Goal: Task Accomplishment & Management: Complete application form

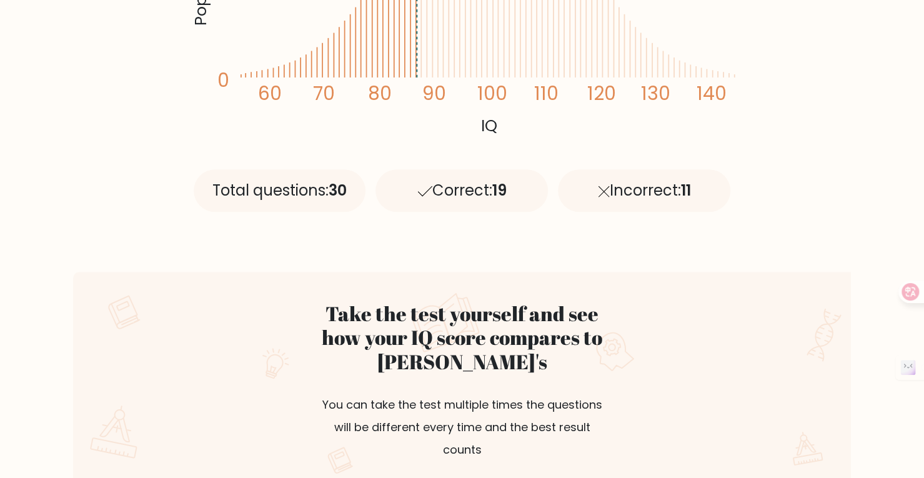
scroll to position [562, 0]
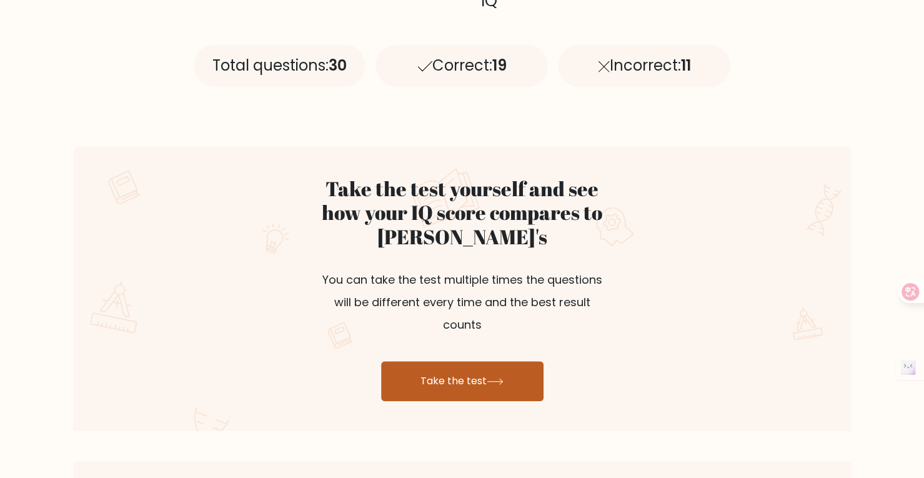
click at [466, 361] on link "Take the test" at bounding box center [462, 381] width 162 height 40
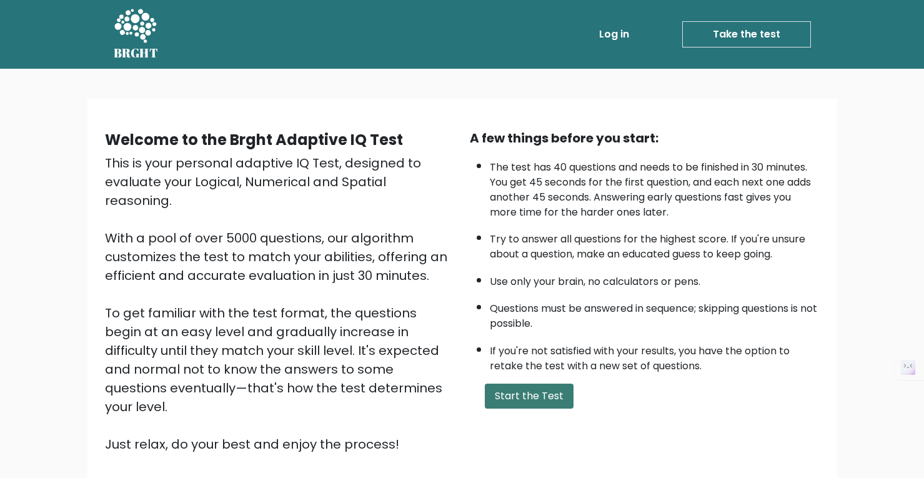
scroll to position [62, 0]
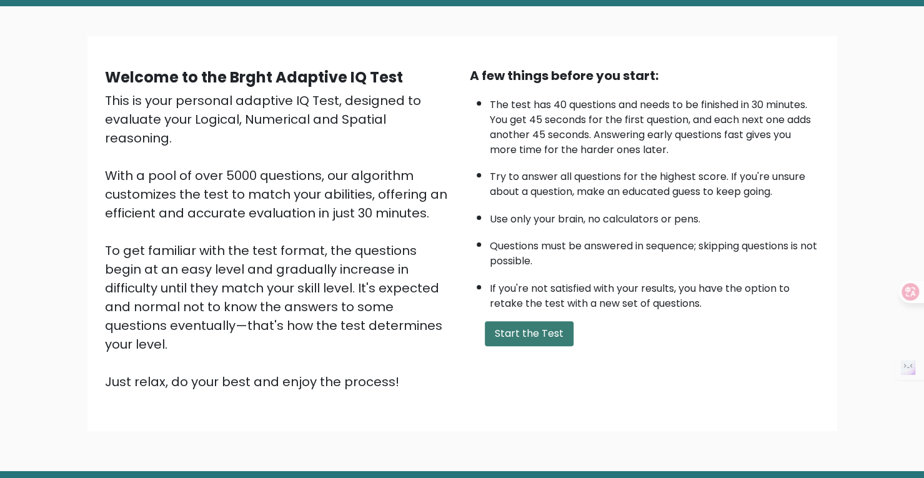
click at [534, 334] on button "Start the Test" at bounding box center [529, 333] width 89 height 25
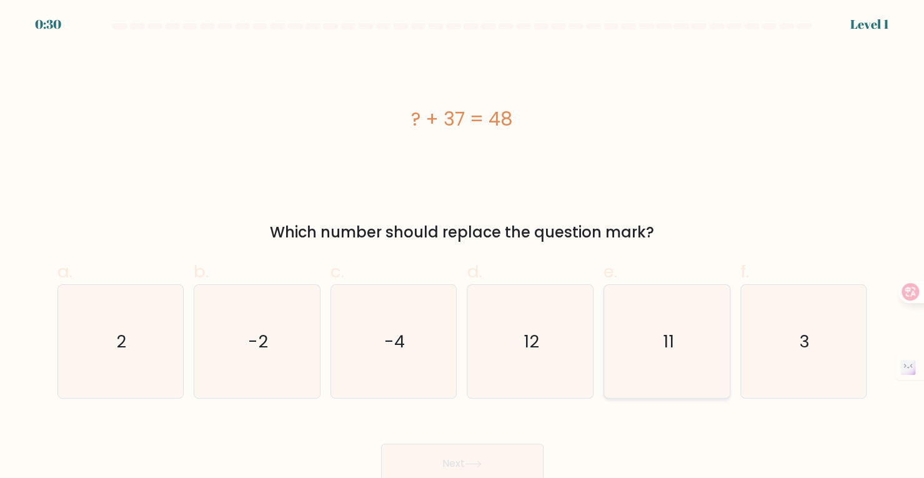
click at [639, 337] on icon "11" at bounding box center [666, 341] width 113 height 113
click at [463, 247] on input "e. 11" at bounding box center [462, 243] width 1 height 8
radio input "true"
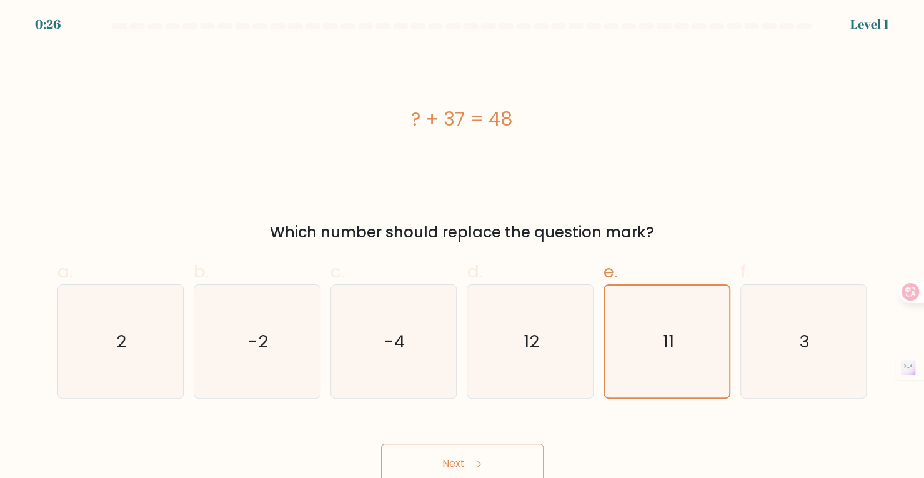
click at [495, 463] on button "Next" at bounding box center [462, 464] width 162 height 40
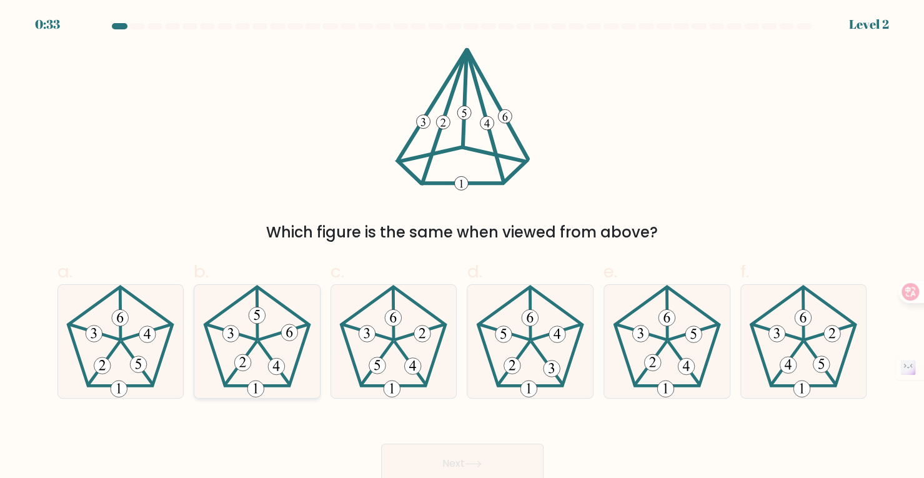
click at [260, 351] on icon at bounding box center [257, 341] width 113 height 113
click at [462, 247] on input "b." at bounding box center [462, 243] width 1 height 8
radio input "true"
click at [504, 463] on button "Next" at bounding box center [462, 464] width 162 height 40
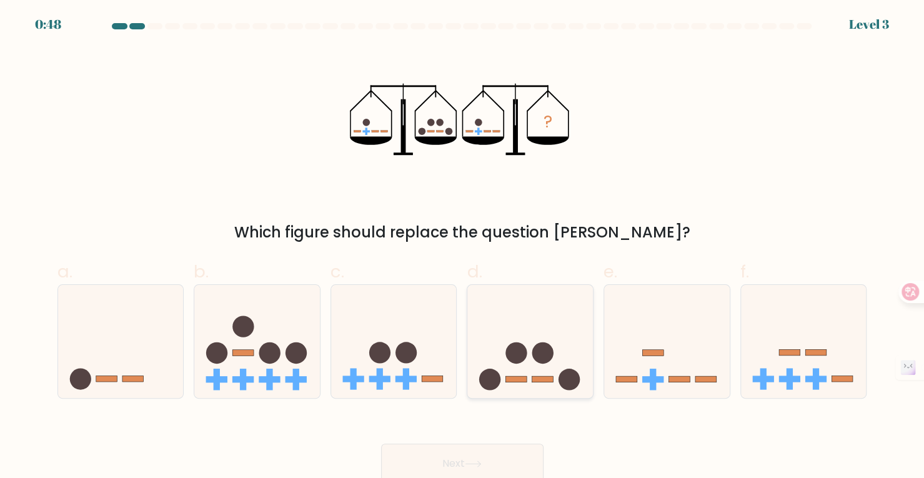
click at [496, 324] on icon at bounding box center [530, 341] width 126 height 104
click at [463, 247] on input "d." at bounding box center [462, 243] width 1 height 8
radio input "true"
click at [482, 467] on icon at bounding box center [473, 463] width 17 height 7
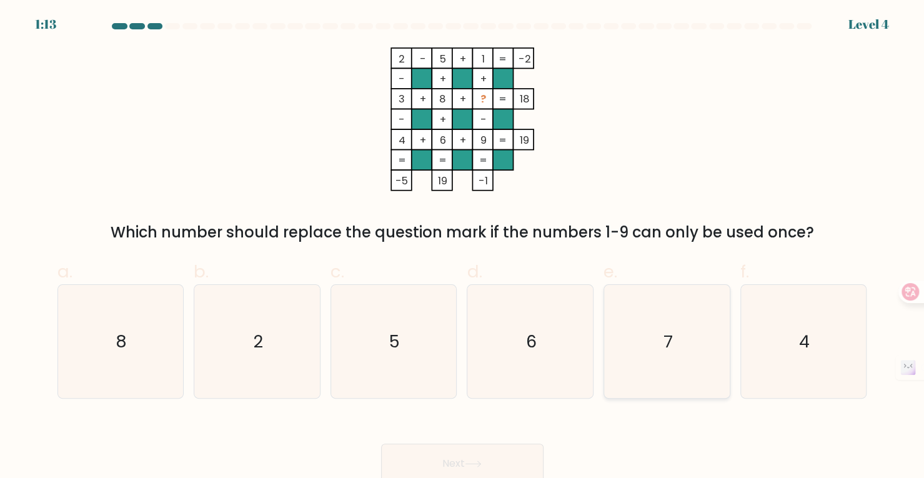
click at [675, 330] on icon "7" at bounding box center [666, 341] width 113 height 113
click at [463, 247] on input "e. 7" at bounding box center [462, 243] width 1 height 8
radio input "true"
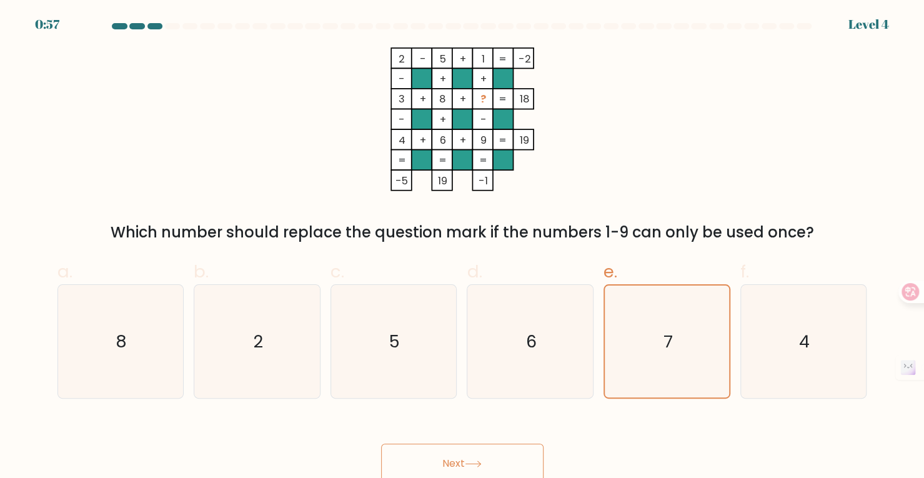
click at [505, 453] on button "Next" at bounding box center [462, 464] width 162 height 40
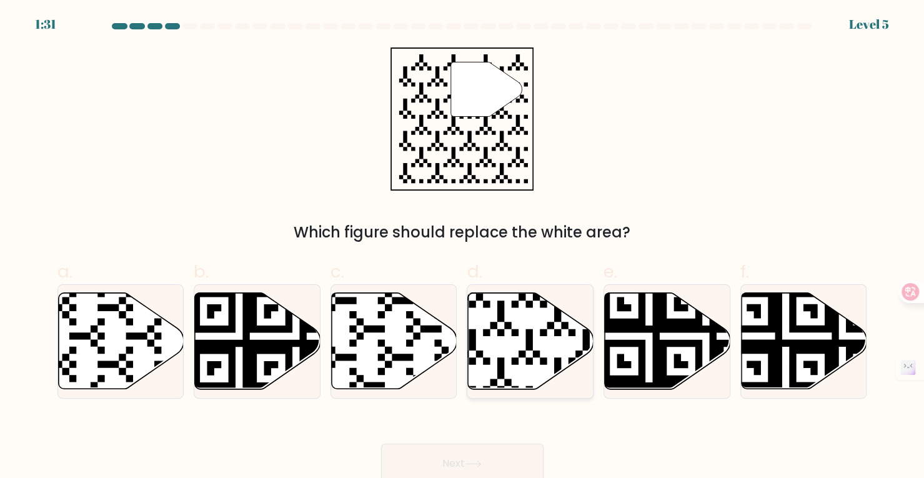
click at [527, 352] on icon at bounding box center [531, 341] width 126 height 96
click at [463, 247] on input "d." at bounding box center [462, 243] width 1 height 8
radio input "true"
click at [521, 452] on button "Next" at bounding box center [462, 464] width 162 height 40
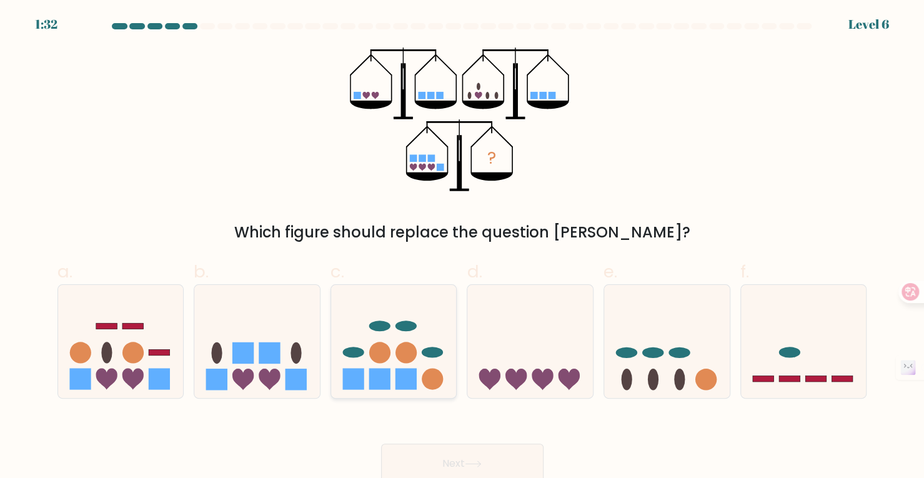
click at [420, 367] on icon at bounding box center [394, 341] width 126 height 104
click at [462, 247] on input "c." at bounding box center [462, 243] width 1 height 8
radio input "true"
click at [420, 367] on icon at bounding box center [394, 341] width 124 height 103
click at [462, 247] on input "c." at bounding box center [462, 243] width 1 height 8
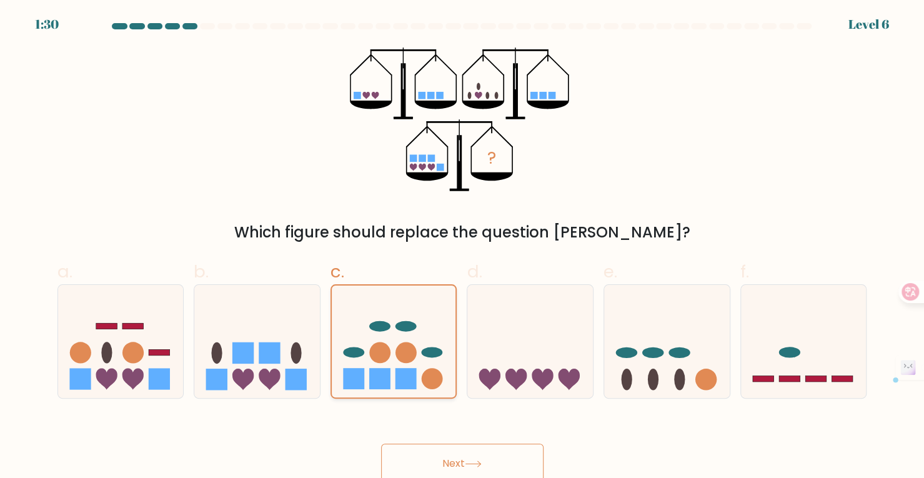
click at [412, 352] on circle at bounding box center [405, 352] width 21 height 21
click at [462, 247] on input "c." at bounding box center [462, 243] width 1 height 8
click at [412, 352] on circle at bounding box center [405, 352] width 21 height 21
click at [462, 247] on input "c." at bounding box center [462, 243] width 1 height 8
click at [506, 466] on button "Next" at bounding box center [462, 464] width 162 height 40
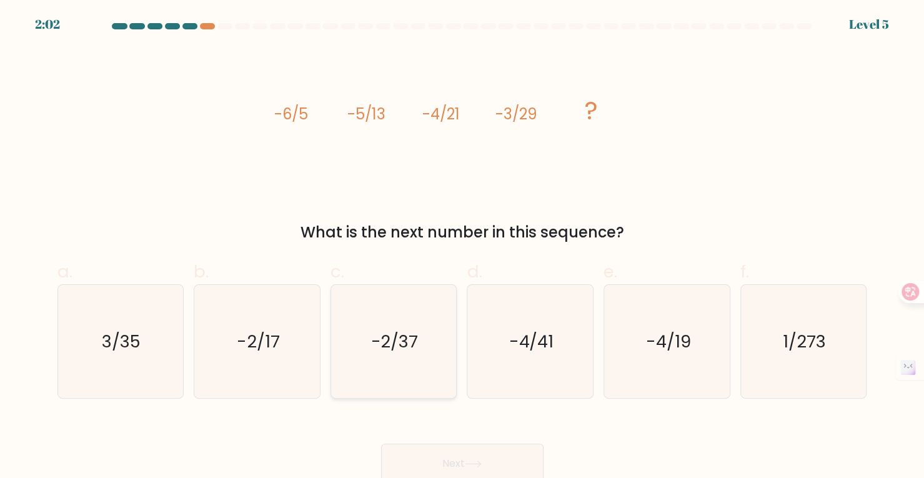
click at [415, 358] on icon "-2/37" at bounding box center [393, 341] width 113 height 113
click at [462, 247] on input "c. -2/37" at bounding box center [462, 243] width 1 height 8
radio input "true"
click at [470, 452] on button "Next" at bounding box center [462, 464] width 162 height 40
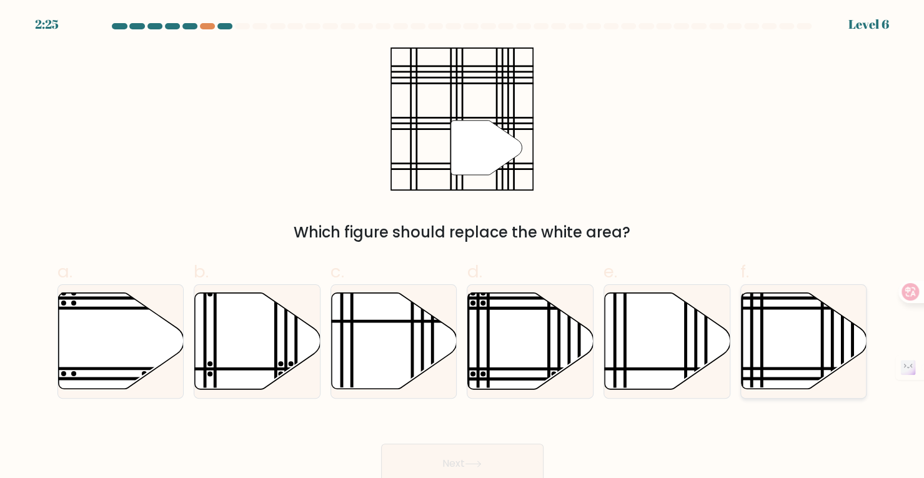
click at [768, 354] on icon at bounding box center [805, 341] width 126 height 96
click at [463, 247] on input "f." at bounding box center [462, 243] width 1 height 8
radio input "true"
click at [477, 449] on button "Next" at bounding box center [462, 464] width 162 height 40
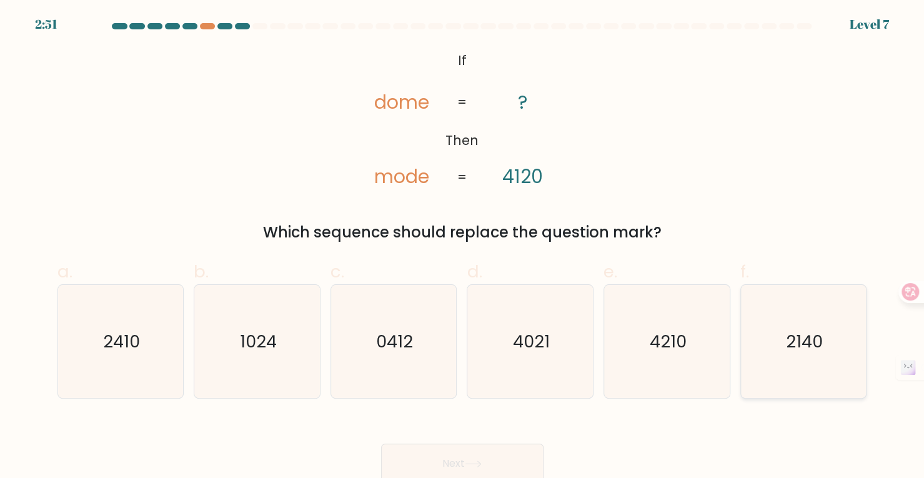
click at [800, 358] on icon "2140" at bounding box center [803, 341] width 113 height 113
click at [463, 247] on input "f. 2140" at bounding box center [462, 243] width 1 height 8
radio input "true"
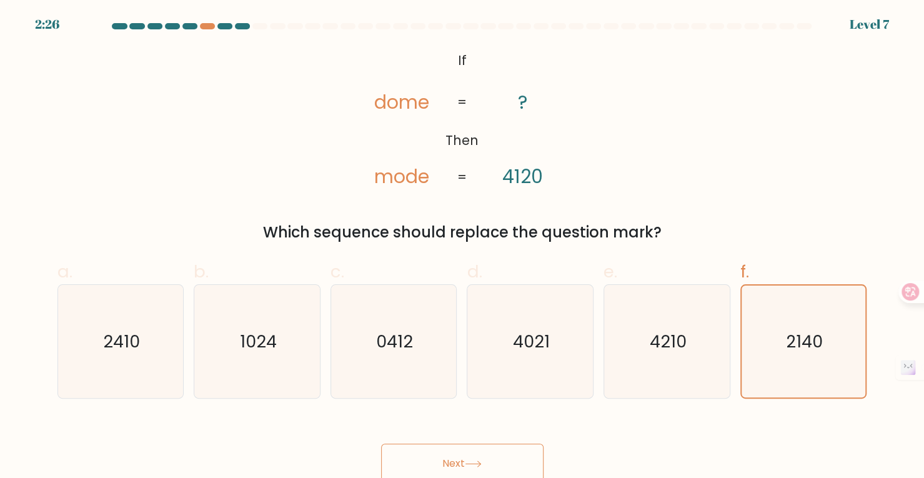
click at [450, 454] on button "Next" at bounding box center [462, 464] width 162 height 40
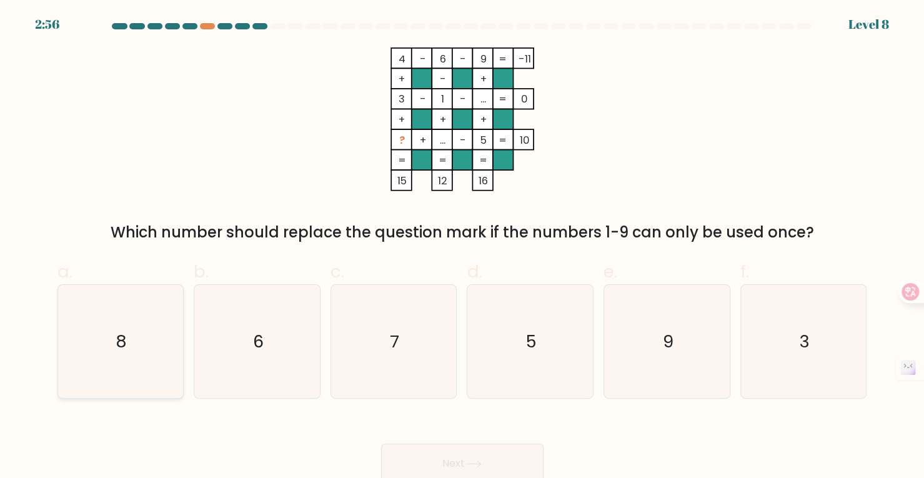
click at [131, 354] on icon "8" at bounding box center [120, 341] width 113 height 113
click at [462, 247] on input "a. 8" at bounding box center [462, 243] width 1 height 8
radio input "true"
click at [523, 469] on button "Next" at bounding box center [462, 464] width 162 height 40
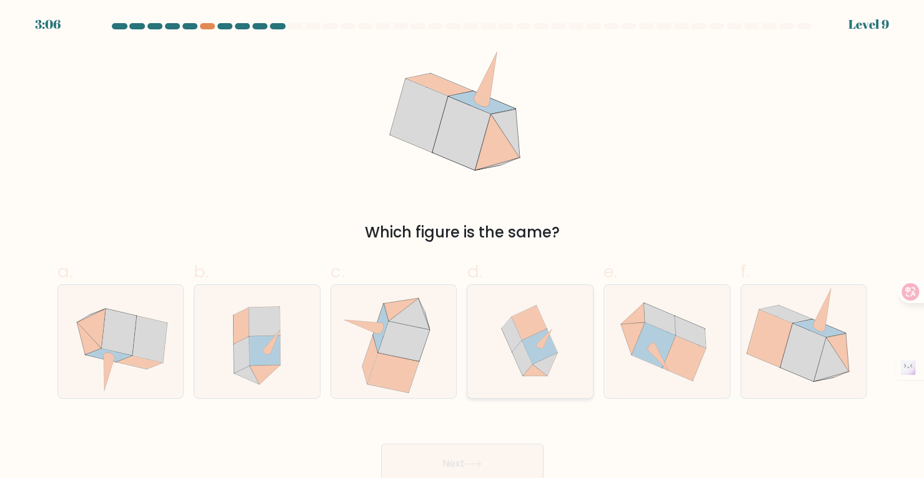
click at [535, 337] on icon at bounding box center [540, 346] width 36 height 35
click at [463, 247] on input "d." at bounding box center [462, 243] width 1 height 8
radio input "true"
click at [519, 468] on button "Next" at bounding box center [462, 464] width 162 height 40
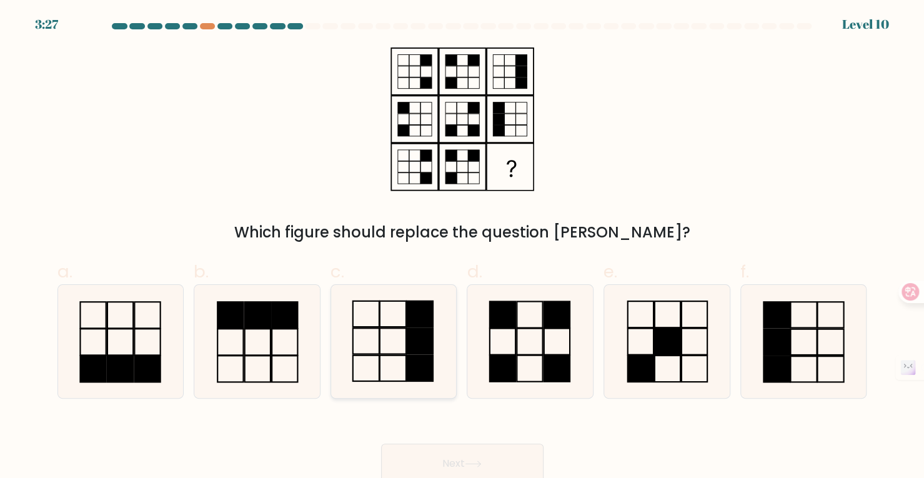
click at [395, 359] on icon at bounding box center [393, 341] width 113 height 113
click at [462, 247] on input "c." at bounding box center [462, 243] width 1 height 8
radio input "true"
click at [509, 465] on button "Next" at bounding box center [462, 464] width 162 height 40
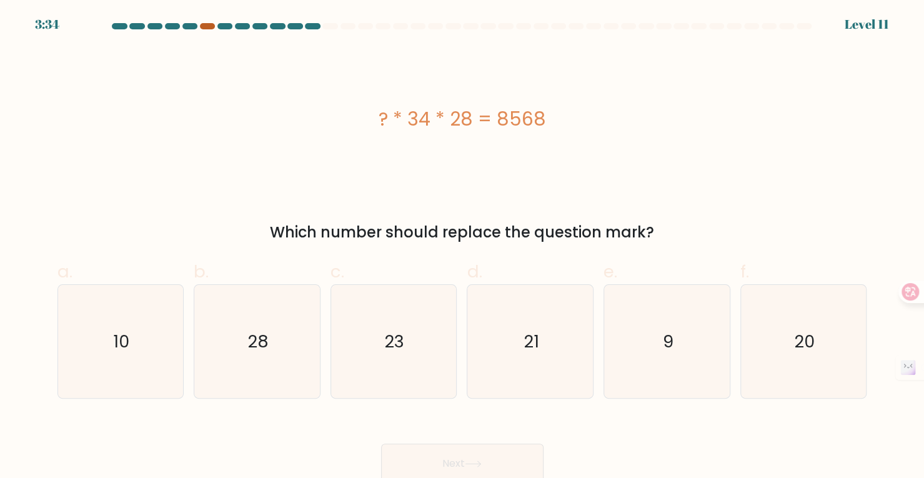
click at [202, 25] on div at bounding box center [207, 26] width 15 height 6
click at [207, 27] on div at bounding box center [207, 26] width 15 height 6
click at [687, 384] on icon "9" at bounding box center [666, 341] width 113 height 113
click at [463, 247] on input "e. 9" at bounding box center [462, 243] width 1 height 8
radio input "true"
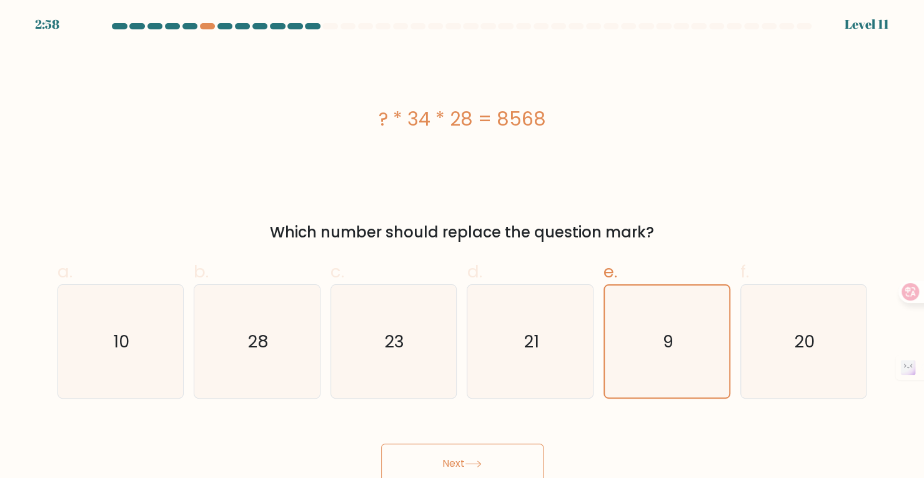
click at [507, 455] on button "Next" at bounding box center [462, 464] width 162 height 40
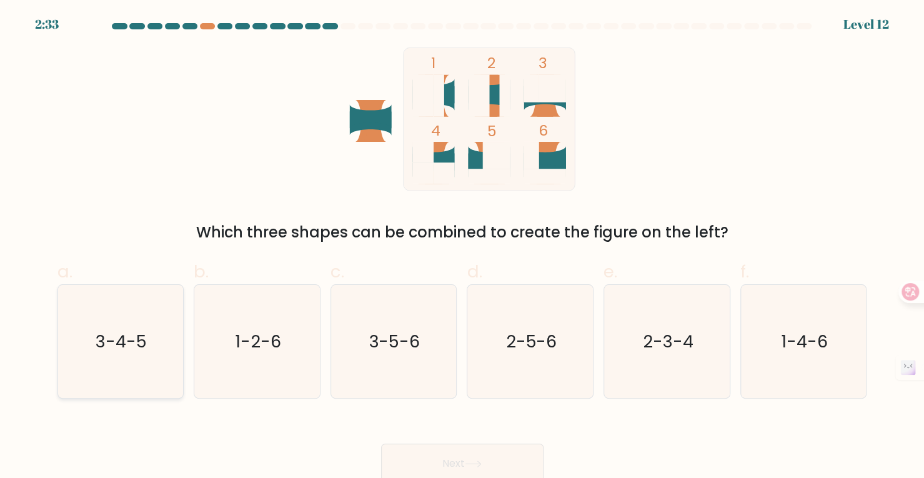
click at [116, 330] on text "3-4-5" at bounding box center [121, 341] width 51 height 23
click at [462, 247] on input "a. 3-4-5" at bounding box center [462, 243] width 1 height 8
radio input "true"
click at [397, 355] on icon "3-5-6" at bounding box center [393, 341] width 113 height 113
click at [462, 247] on input "c. 3-5-6" at bounding box center [462, 243] width 1 height 8
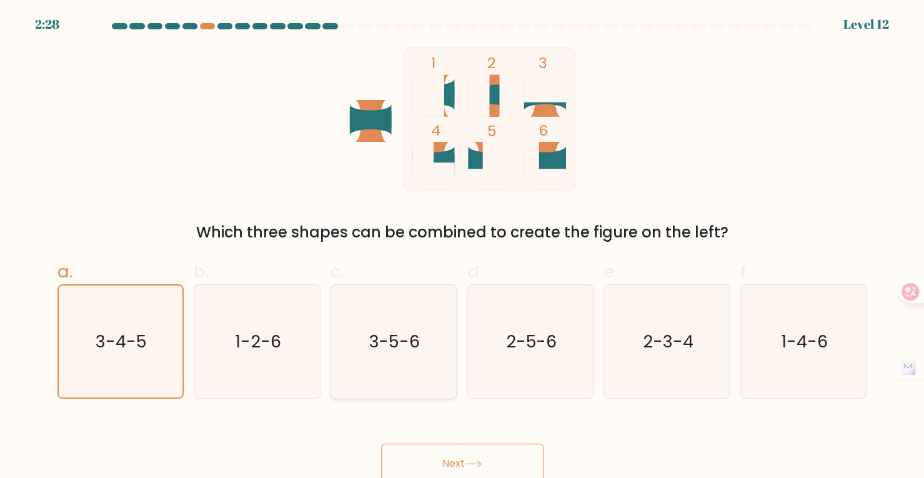
radio input "true"
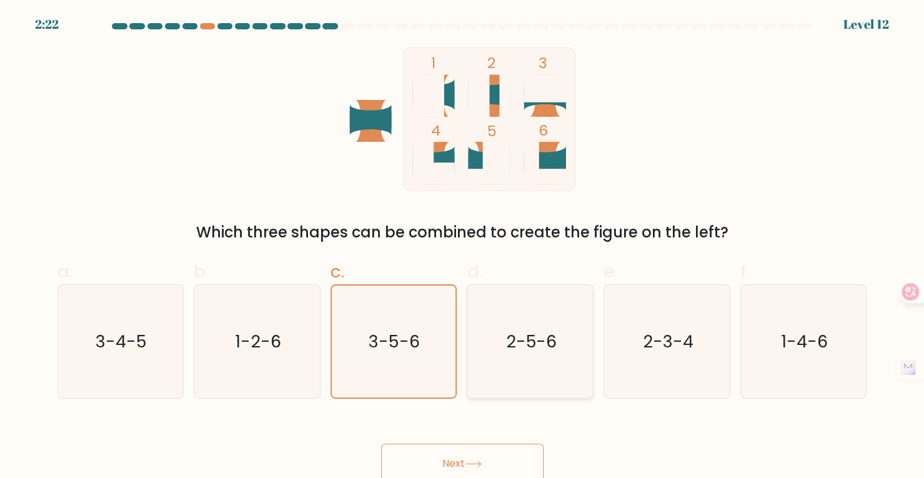
click at [519, 304] on icon "2-5-6" at bounding box center [530, 341] width 113 height 113
click at [463, 247] on input "d. 2-5-6" at bounding box center [462, 243] width 1 height 8
radio input "true"
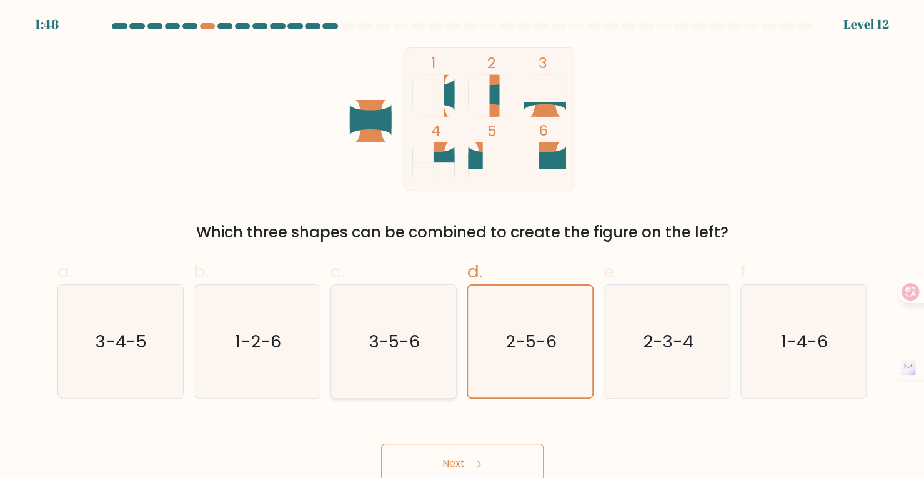
click at [434, 285] on icon "3-5-6" at bounding box center [393, 341] width 113 height 113
click at [462, 247] on input "c. 3-5-6" at bounding box center [462, 243] width 1 height 8
radio input "true"
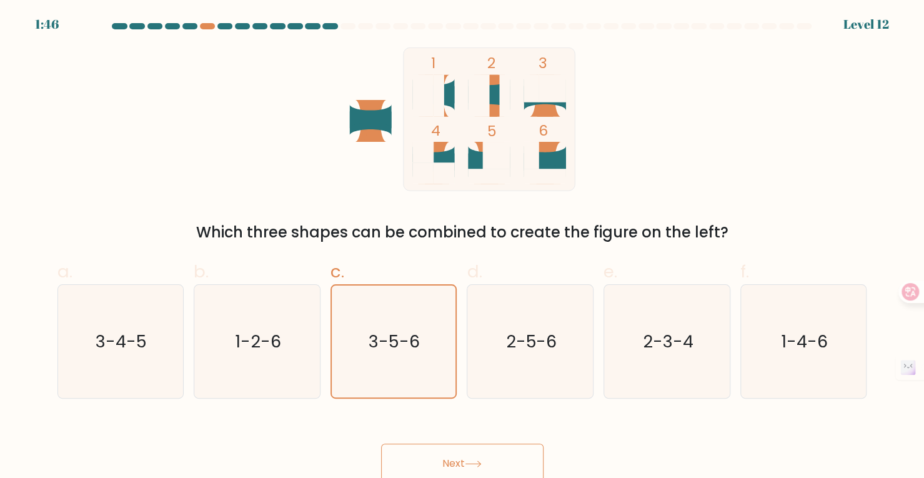
click at [482, 465] on icon at bounding box center [473, 463] width 17 height 7
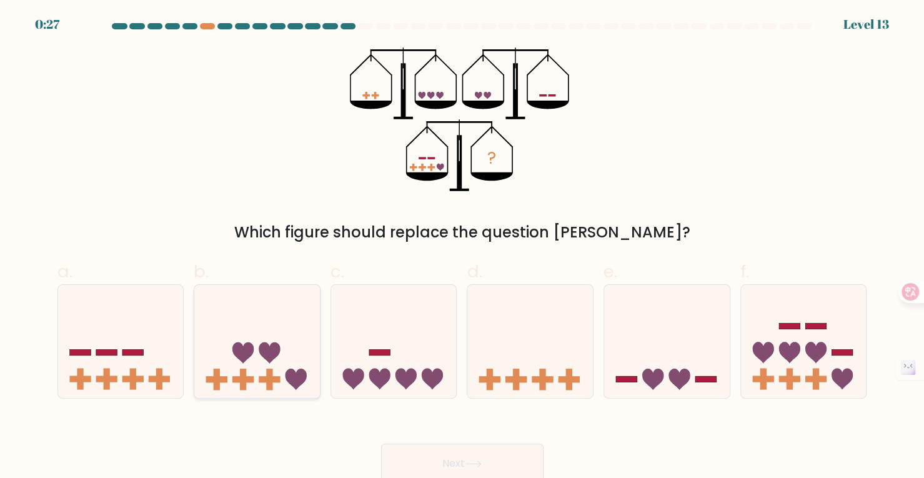
click at [280, 344] on icon at bounding box center [257, 341] width 126 height 104
click at [462, 247] on input "b." at bounding box center [462, 243] width 1 height 8
radio input "true"
click at [409, 332] on icon at bounding box center [394, 341] width 126 height 104
click at [462, 247] on input "c." at bounding box center [462, 243] width 1 height 8
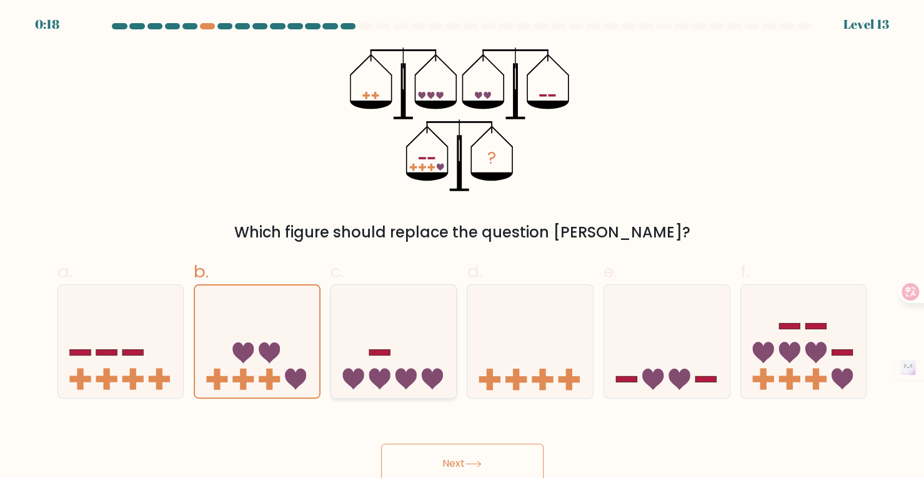
radio input "true"
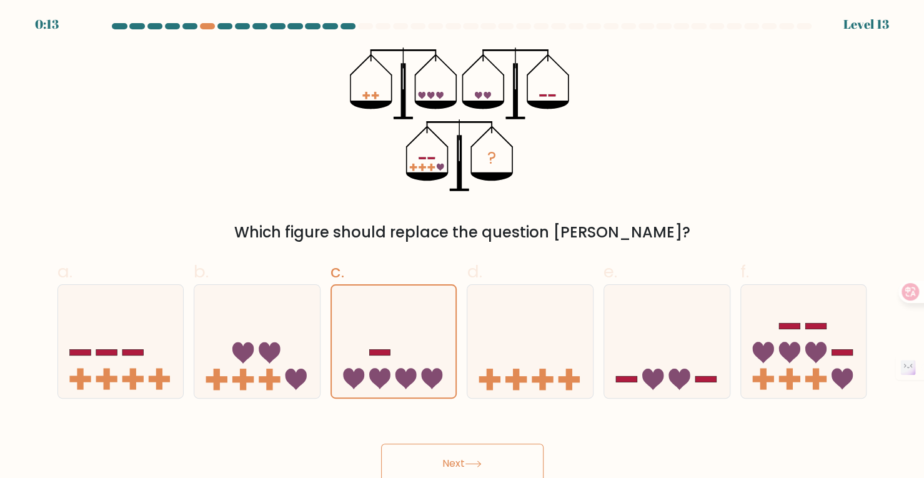
click at [497, 460] on button "Next" at bounding box center [462, 464] width 162 height 40
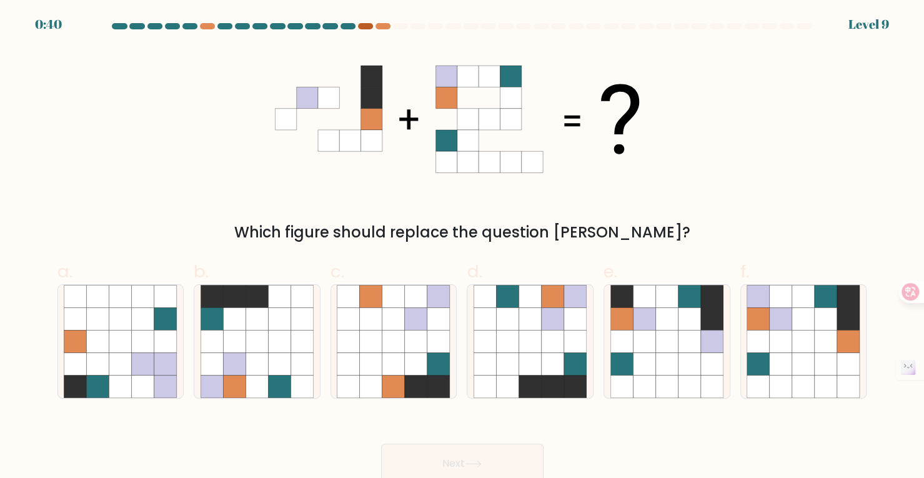
click at [369, 24] on div at bounding box center [365, 26] width 15 height 6
click at [654, 327] on icon at bounding box center [644, 318] width 22 height 22
click at [463, 247] on input "e." at bounding box center [462, 243] width 1 height 8
radio input "true"
click at [515, 452] on button "Next" at bounding box center [462, 464] width 162 height 40
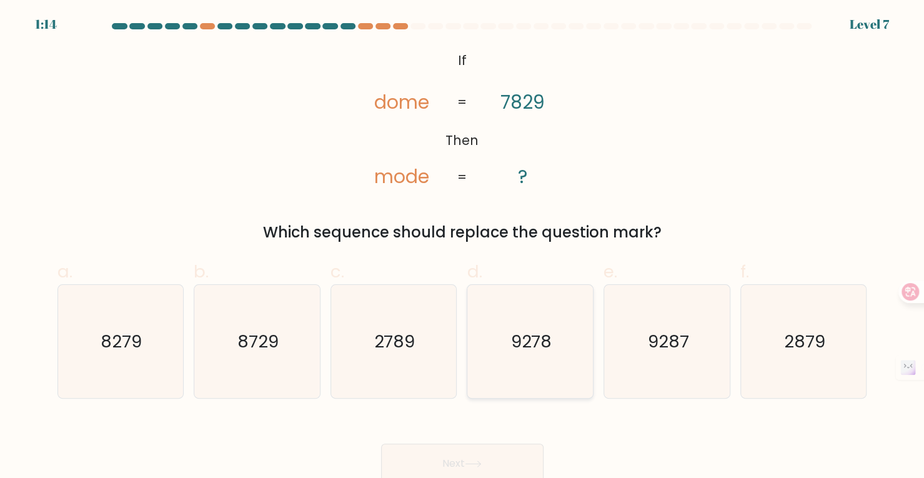
click at [552, 334] on icon "9278" at bounding box center [530, 341] width 113 height 113
click at [463, 247] on input "d. 9278" at bounding box center [462, 243] width 1 height 8
radio input "true"
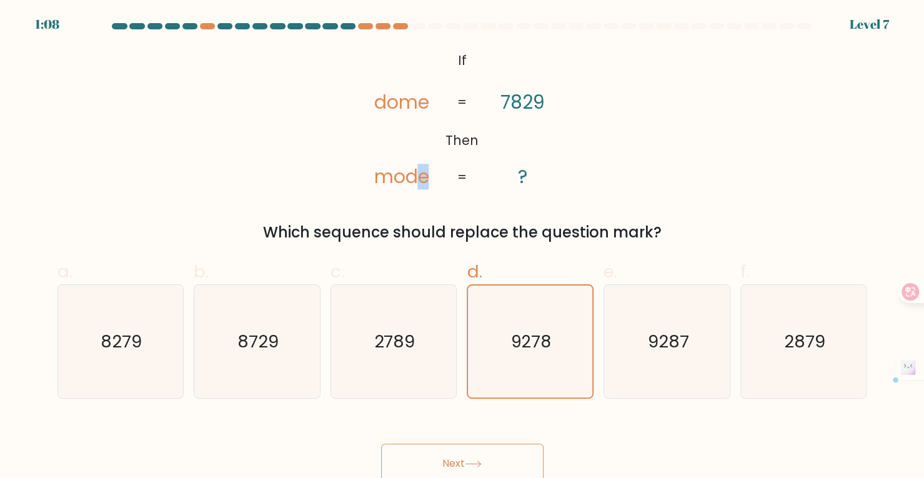
drag, startPoint x: 422, startPoint y: 172, endPoint x: 436, endPoint y: 172, distance: 13.7
click at [436, 172] on icon "@import url('https://fonts.googleapis.com/css?family=Abril+Fatface:400,100,100i…" at bounding box center [462, 119] width 233 height 144
click at [157, 348] on icon "8279" at bounding box center [120, 341] width 113 height 113
click at [462, 247] on input "a. 8279" at bounding box center [462, 243] width 1 height 8
radio input "true"
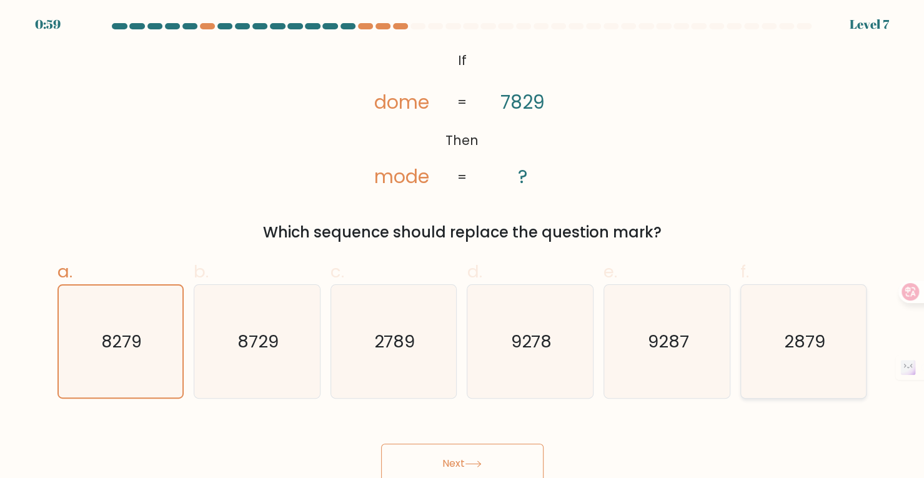
click at [817, 342] on text "2879" at bounding box center [804, 341] width 41 height 23
click at [463, 247] on input "f. 2879" at bounding box center [462, 243] width 1 height 8
radio input "true"
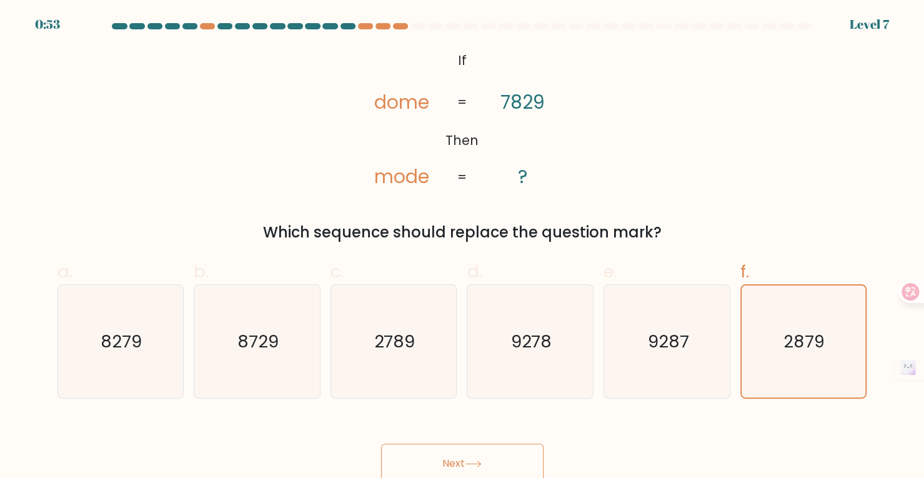
click at [473, 475] on button "Next" at bounding box center [462, 464] width 162 height 40
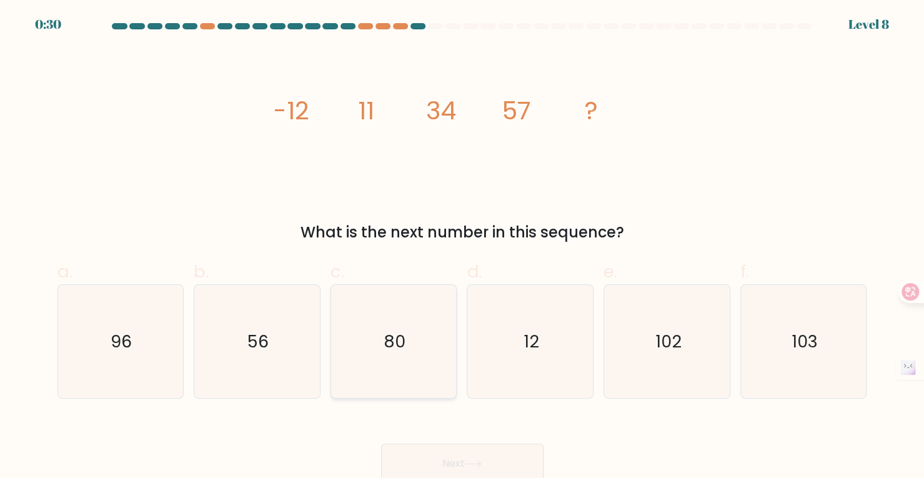
click at [396, 342] on text "80" at bounding box center [395, 341] width 22 height 23
click at [462, 247] on input "c. 80" at bounding box center [462, 243] width 1 height 8
radio input "true"
click at [470, 449] on button "Next" at bounding box center [462, 464] width 162 height 40
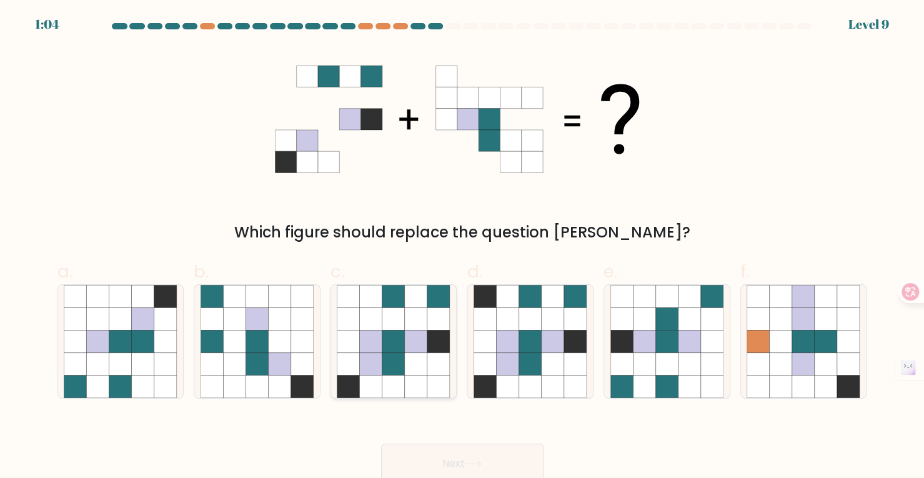
click at [412, 329] on icon at bounding box center [416, 318] width 22 height 22
click at [462, 247] on input "c." at bounding box center [462, 243] width 1 height 8
radio input "true"
click at [509, 462] on button "Next" at bounding box center [462, 464] width 162 height 40
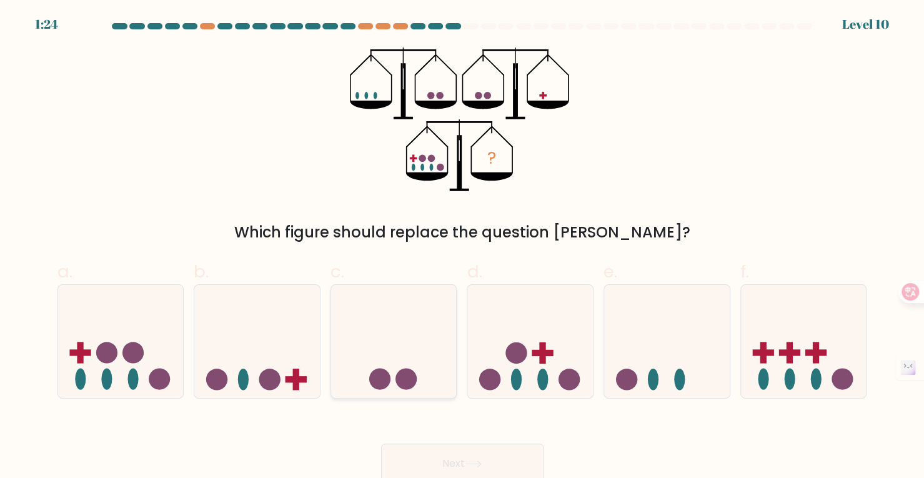
click at [407, 355] on icon at bounding box center [394, 341] width 126 height 104
click at [462, 247] on input "c." at bounding box center [462, 243] width 1 height 8
radio input "true"
click at [492, 455] on button "Next" at bounding box center [462, 464] width 162 height 40
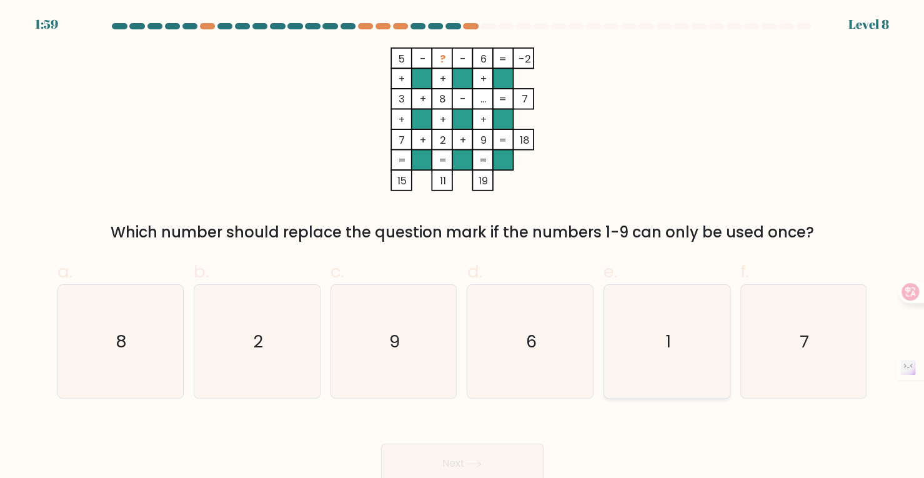
click at [682, 348] on icon "1" at bounding box center [666, 341] width 113 height 113
click at [463, 247] on input "e. 1" at bounding box center [462, 243] width 1 height 8
radio input "true"
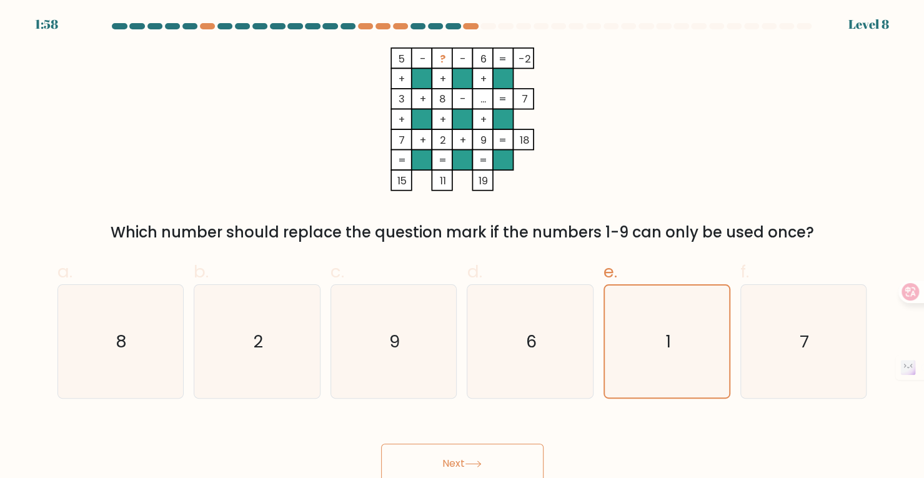
click at [483, 454] on button "Next" at bounding box center [462, 464] width 162 height 40
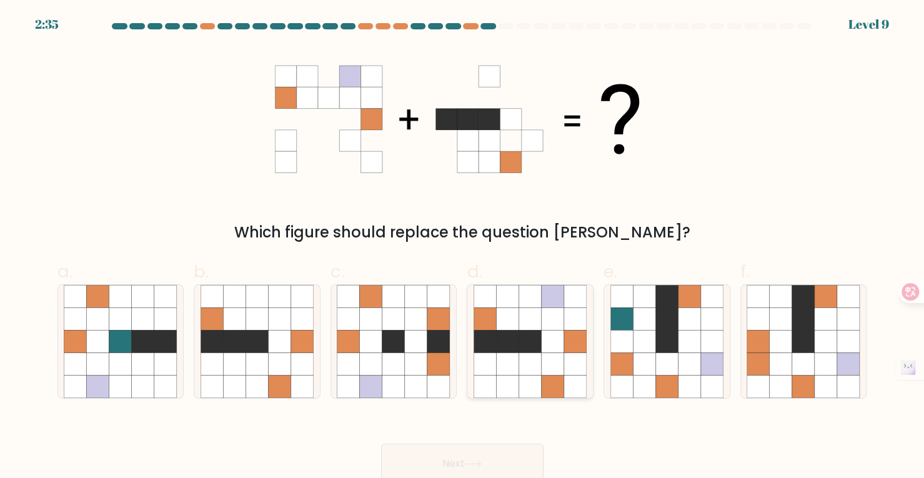
click at [536, 326] on icon at bounding box center [530, 318] width 22 height 22
click at [463, 247] on input "d." at bounding box center [462, 243] width 1 height 8
radio input "true"
click at [496, 460] on button "Next" at bounding box center [462, 464] width 162 height 40
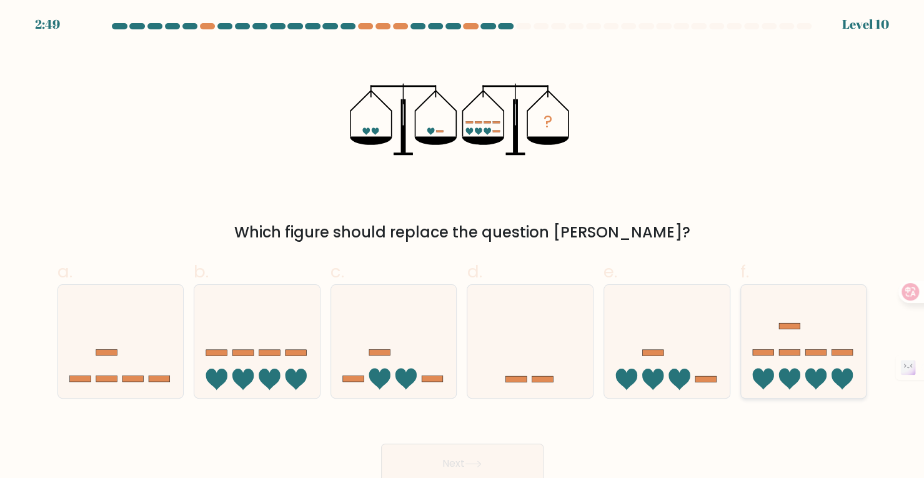
click at [779, 352] on rect at bounding box center [789, 353] width 21 height 6
click at [463, 247] on input "f." at bounding box center [462, 243] width 1 height 8
radio input "true"
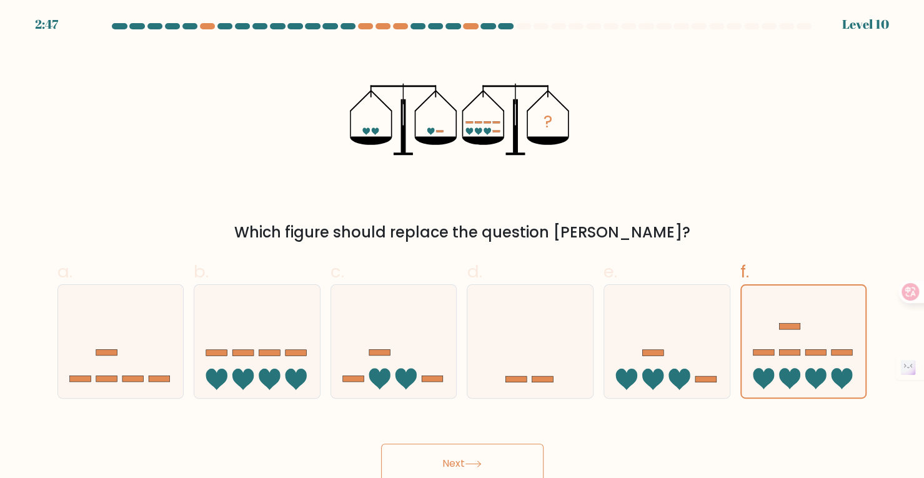
click at [467, 466] on button "Next" at bounding box center [462, 464] width 162 height 40
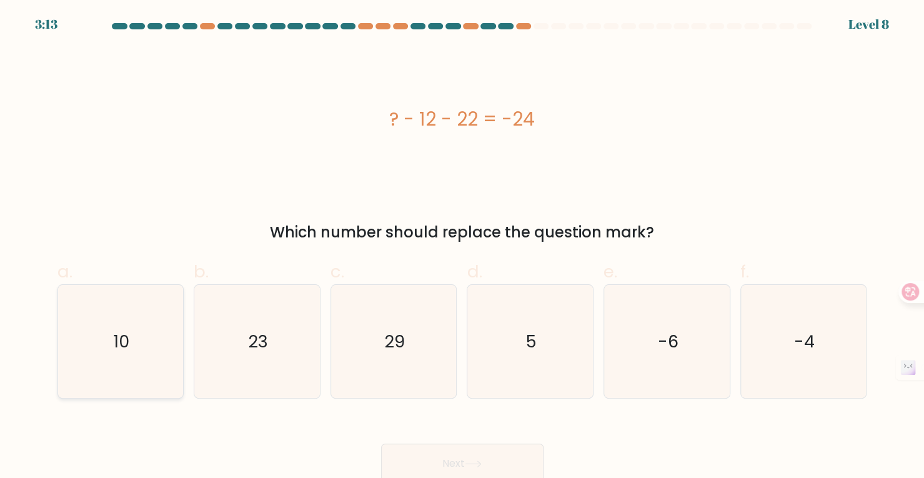
click at [172, 302] on icon "10" at bounding box center [120, 341] width 113 height 113
click at [462, 247] on input "a. 10" at bounding box center [462, 243] width 1 height 8
radio input "true"
click at [503, 454] on button "Next" at bounding box center [462, 464] width 162 height 40
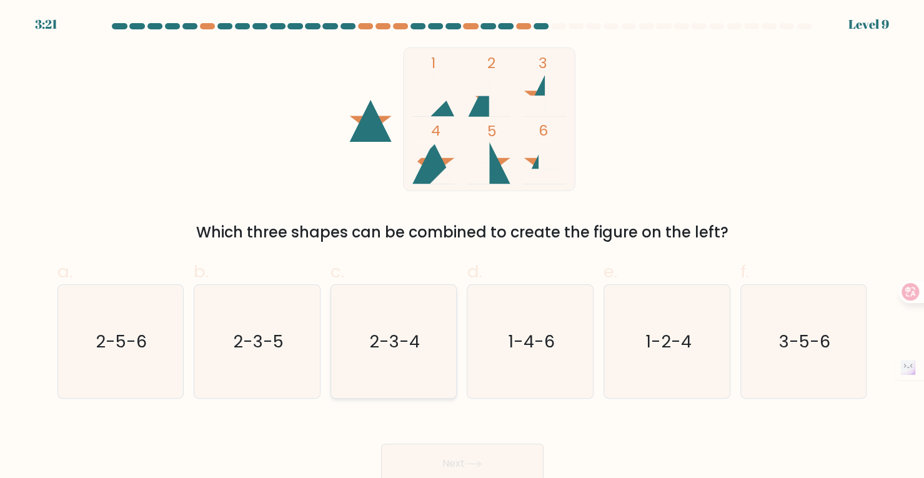
click at [405, 338] on text "2-3-4" at bounding box center [394, 341] width 51 height 23
click at [462, 247] on input "c. 2-3-4" at bounding box center [462, 243] width 1 height 8
radio input "true"
click at [405, 338] on text "2-3-4" at bounding box center [395, 341] width 50 height 23
click at [462, 247] on input "c. 2-3-4" at bounding box center [462, 243] width 1 height 8
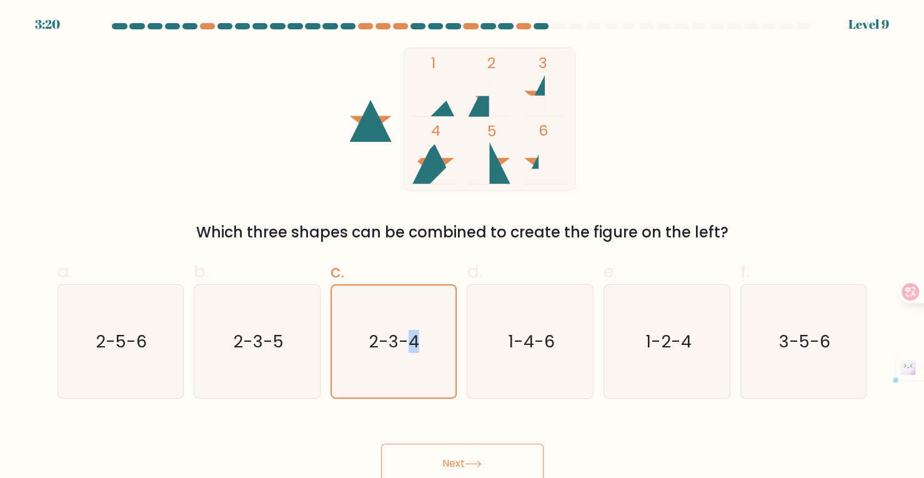
click at [464, 456] on button "Next" at bounding box center [462, 464] width 162 height 40
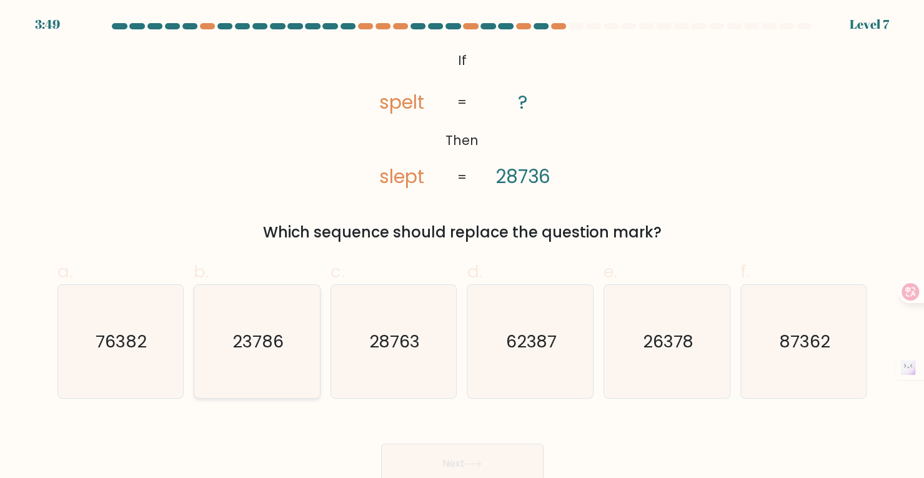
click at [282, 348] on text "23786" at bounding box center [257, 341] width 51 height 23
click at [462, 247] on input "b. 23786" at bounding box center [462, 243] width 1 height 8
radio input "true"
click at [443, 467] on button "Next" at bounding box center [462, 464] width 162 height 40
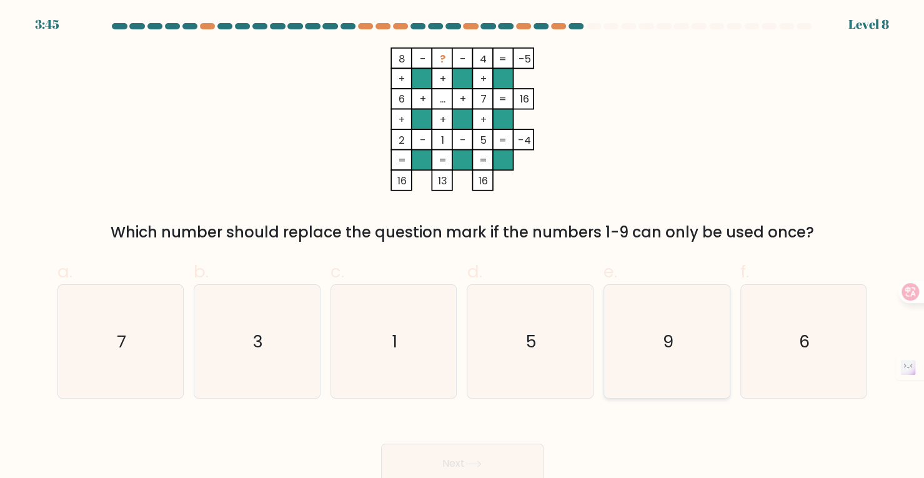
click at [647, 336] on icon "9" at bounding box center [666, 341] width 113 height 113
click at [463, 247] on input "e. 9" at bounding box center [462, 243] width 1 height 8
radio input "true"
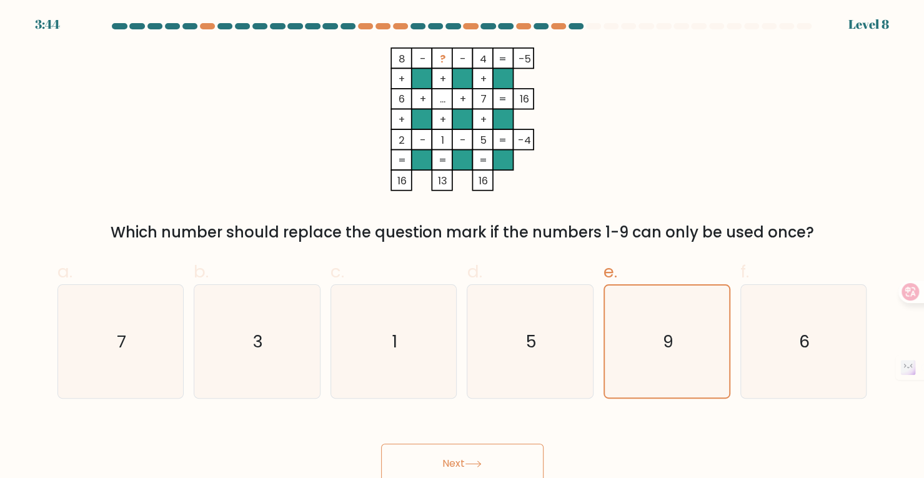
click at [387, 457] on button "Next" at bounding box center [462, 464] width 162 height 40
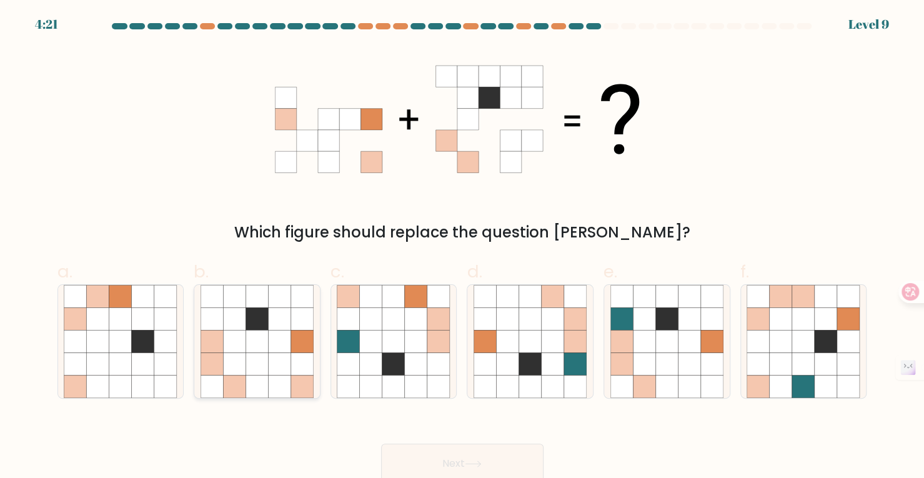
click at [263, 307] on icon at bounding box center [257, 296] width 22 height 22
click at [462, 247] on input "b." at bounding box center [462, 243] width 1 height 8
radio input "true"
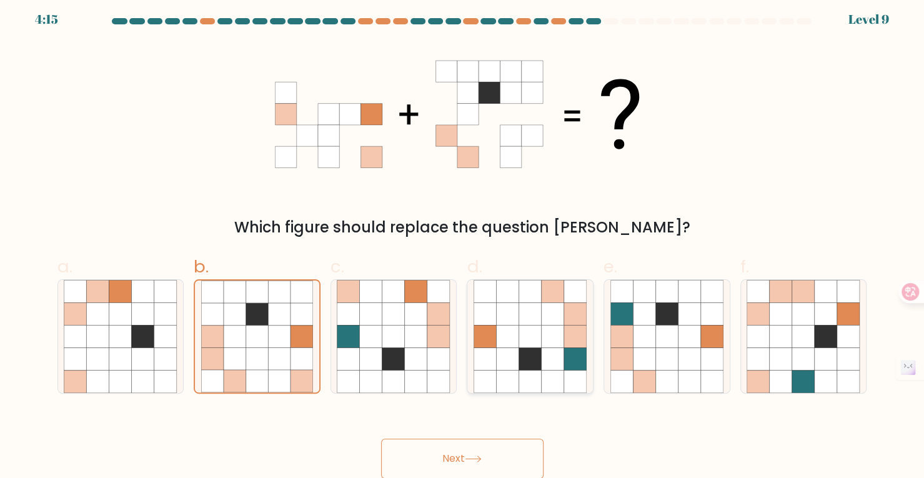
scroll to position [6, 0]
click at [651, 57] on div "Which figure should replace the question mark?" at bounding box center [462, 140] width 825 height 196
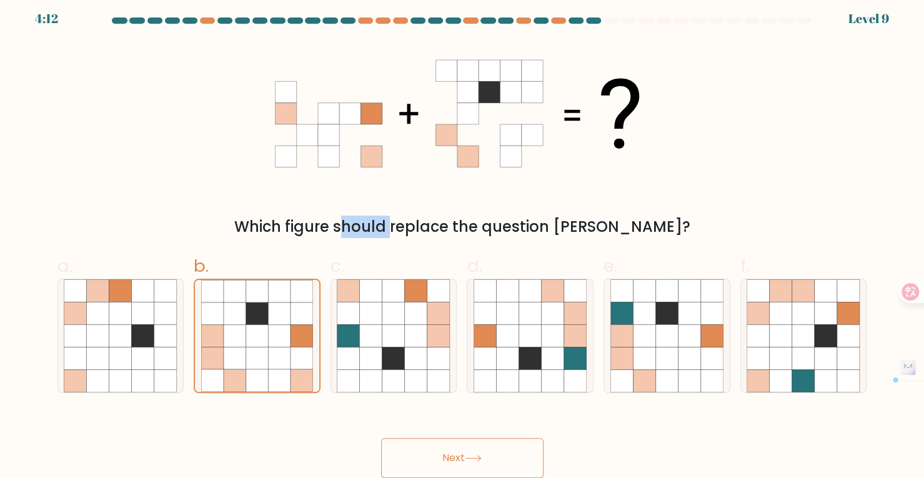
click at [530, 465] on button "Next" at bounding box center [462, 458] width 162 height 40
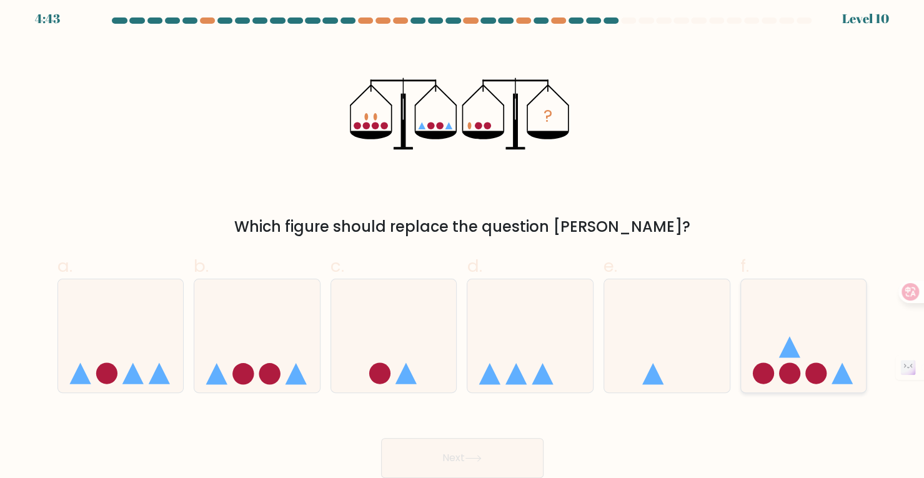
click at [823, 353] on icon at bounding box center [804, 336] width 126 height 104
click at [463, 242] on input "f." at bounding box center [462, 238] width 1 height 8
radio input "true"
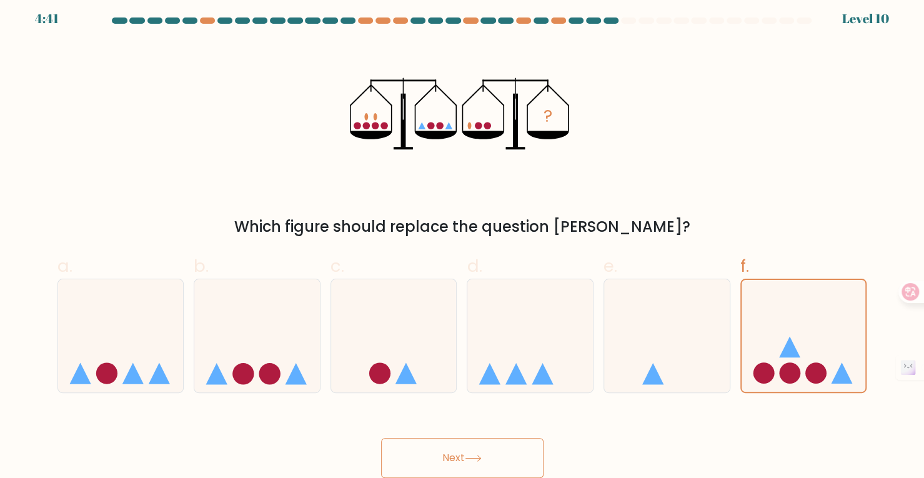
click at [519, 457] on button "Next" at bounding box center [462, 458] width 162 height 40
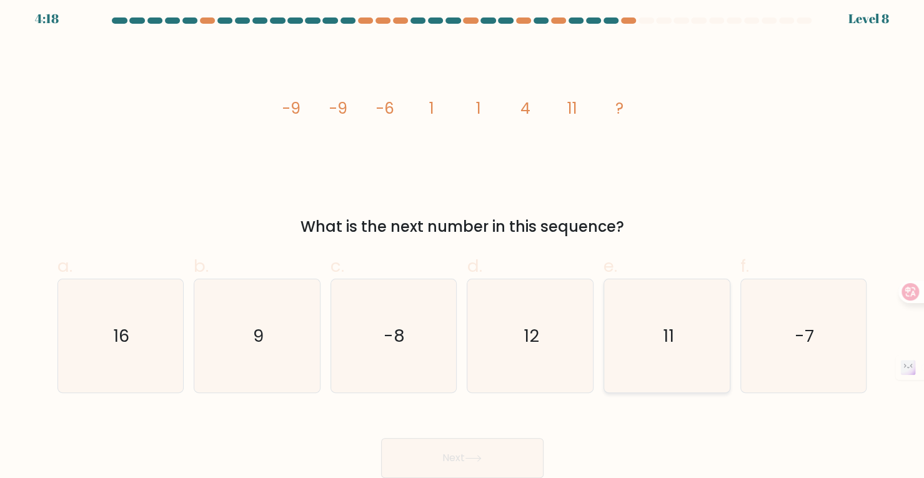
click at [659, 296] on icon "11" at bounding box center [666, 335] width 113 height 113
click at [463, 242] on input "e. 11" at bounding box center [462, 238] width 1 height 8
radio input "true"
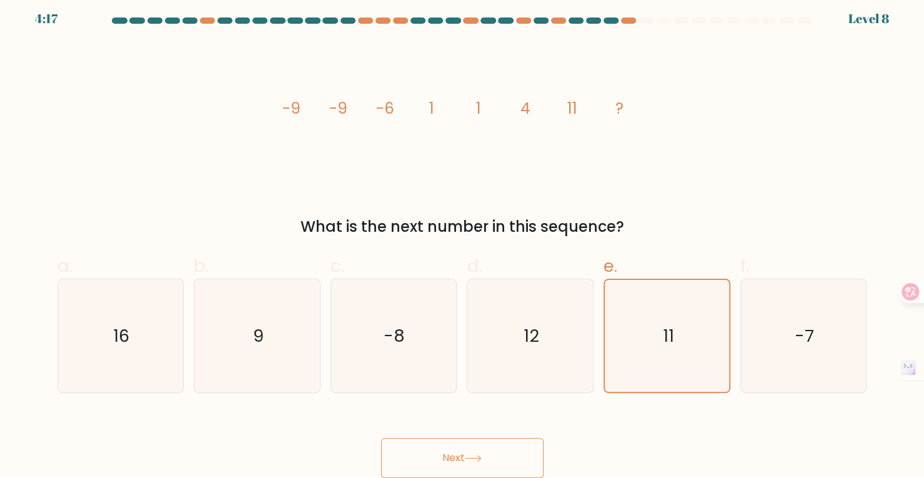
click at [490, 457] on button "Next" at bounding box center [462, 458] width 162 height 40
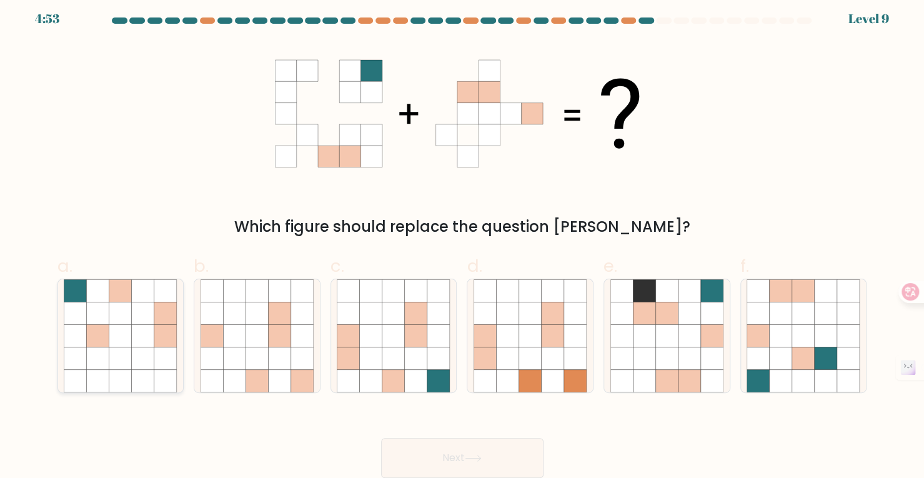
click at [152, 331] on icon at bounding box center [143, 335] width 22 height 22
click at [462, 242] on input "a." at bounding box center [462, 238] width 1 height 8
radio input "true"
click at [488, 448] on button "Next" at bounding box center [462, 458] width 162 height 40
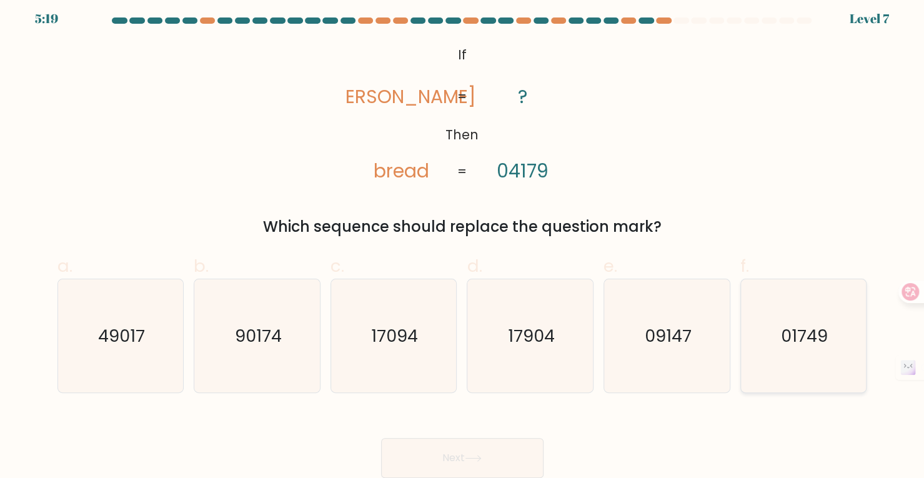
click at [820, 342] on text "01749" at bounding box center [804, 335] width 47 height 23
click at [463, 242] on input "f. 01749" at bounding box center [462, 238] width 1 height 8
radio input "true"
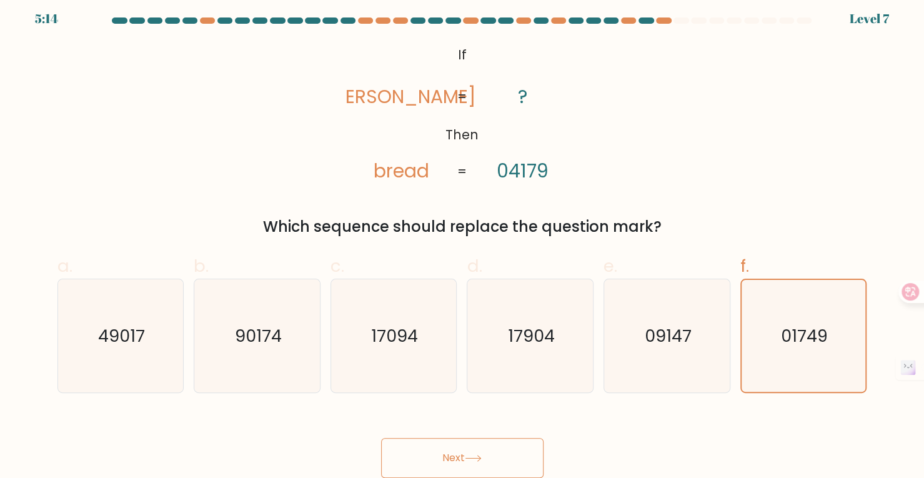
click at [504, 457] on button "Next" at bounding box center [462, 458] width 162 height 40
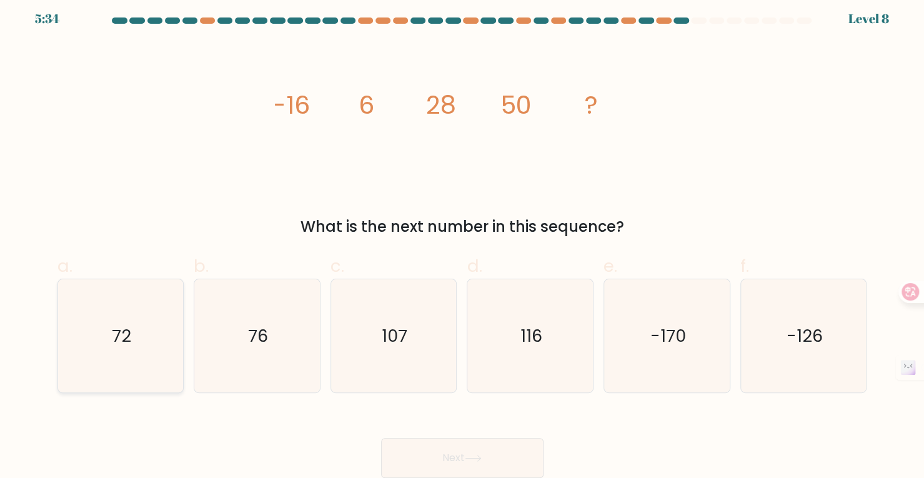
click at [94, 327] on icon "72" at bounding box center [120, 335] width 113 height 113
click at [462, 242] on input "a. 72" at bounding box center [462, 238] width 1 height 8
radio input "true"
click at [455, 464] on button "Next" at bounding box center [462, 458] width 162 height 40
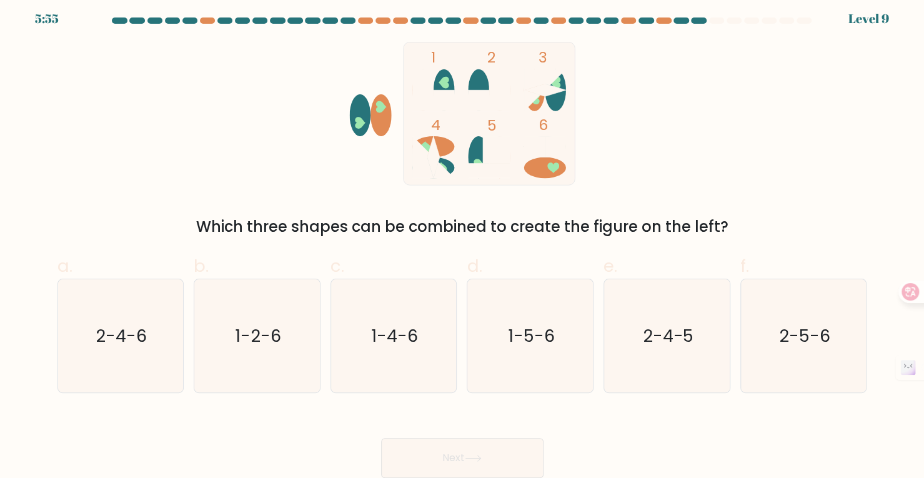
click at [482, 77] on ellipse at bounding box center [478, 90] width 21 height 42
click at [269, 322] on icon "1-2-6" at bounding box center [257, 335] width 113 height 113
click at [462, 242] on input "b. 1-2-6" at bounding box center [462, 238] width 1 height 8
radio input "true"
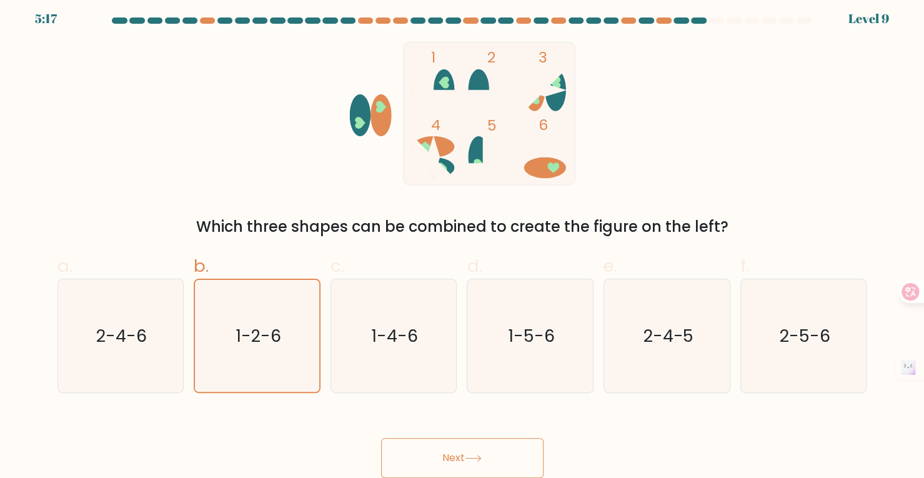
click at [414, 451] on button "Next" at bounding box center [462, 458] width 162 height 40
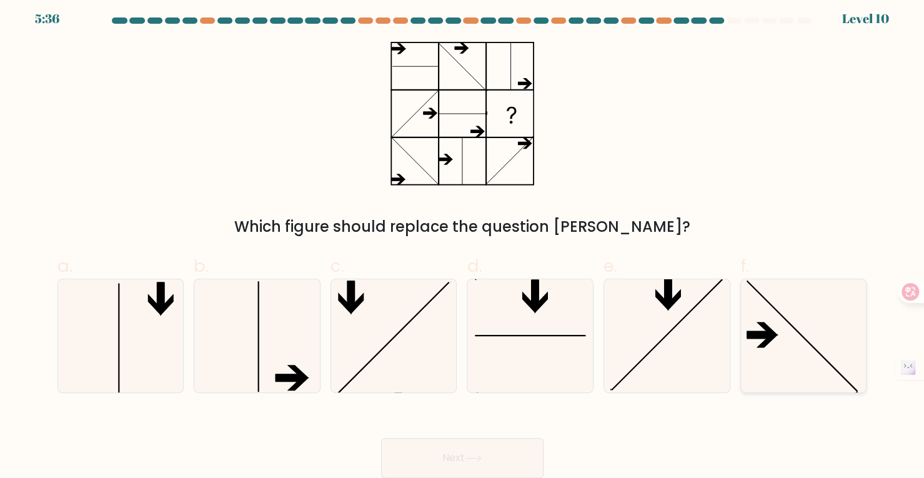
click at [798, 326] on icon at bounding box center [803, 335] width 113 height 113
click at [463, 242] on input "f." at bounding box center [462, 238] width 1 height 8
radio input "true"
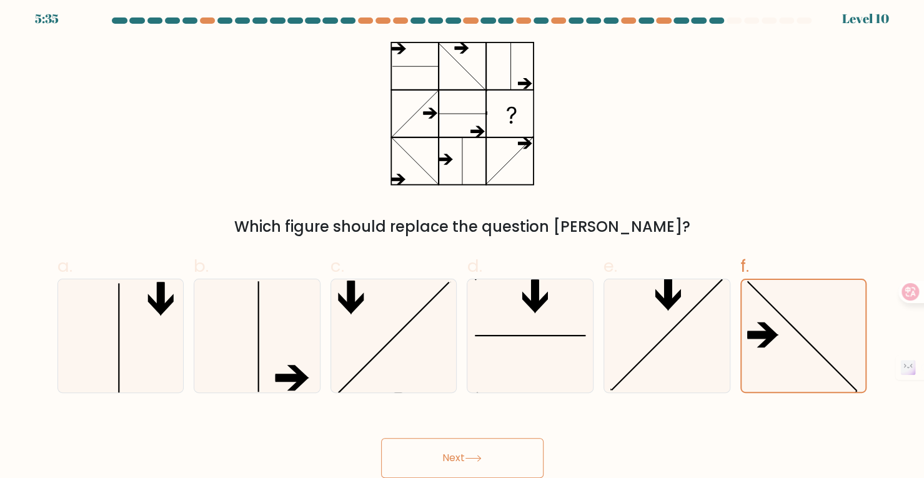
click at [500, 455] on button "Next" at bounding box center [462, 458] width 162 height 40
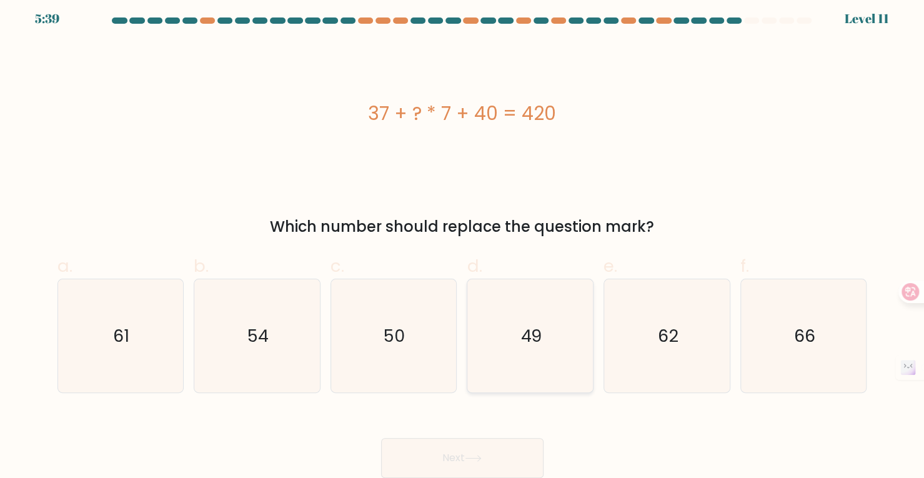
click at [552, 311] on icon "49" at bounding box center [530, 335] width 113 height 113
click at [463, 242] on input "d. 49" at bounding box center [462, 238] width 1 height 8
radio input "true"
click at [514, 457] on button "Next" at bounding box center [462, 458] width 162 height 40
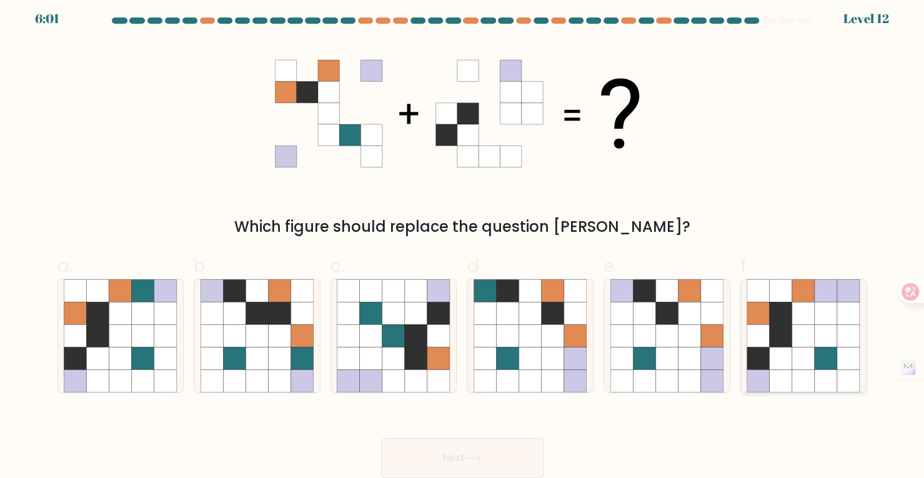
click at [815, 352] on icon at bounding box center [803, 358] width 22 height 22
click at [463, 242] on input "f." at bounding box center [462, 238] width 1 height 8
radio input "true"
click at [494, 457] on button "Next" at bounding box center [462, 458] width 162 height 40
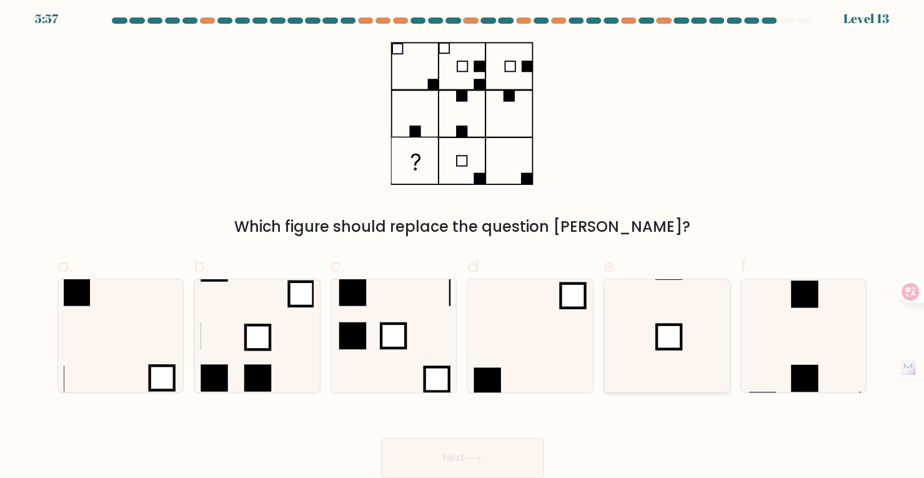
click at [664, 347] on rect at bounding box center [669, 336] width 24 height 24
click at [463, 242] on input "e." at bounding box center [462, 238] width 1 height 8
radio input "true"
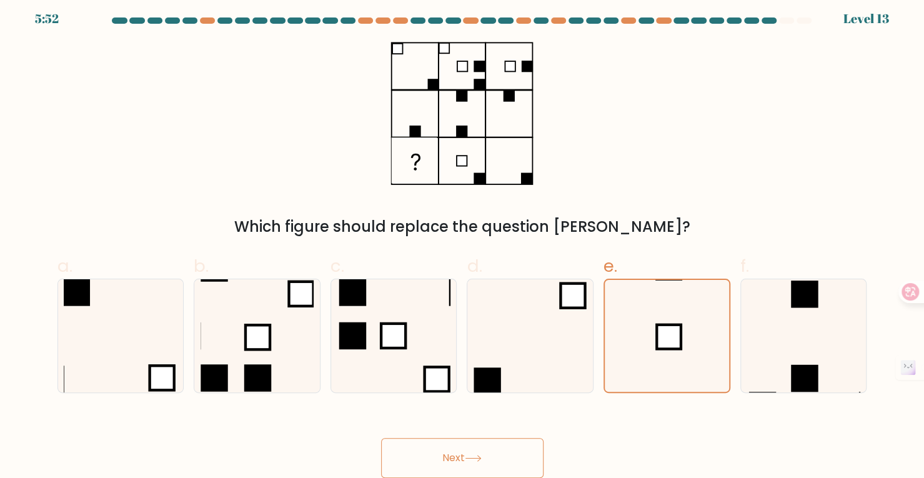
click at [466, 449] on button "Next" at bounding box center [462, 458] width 162 height 40
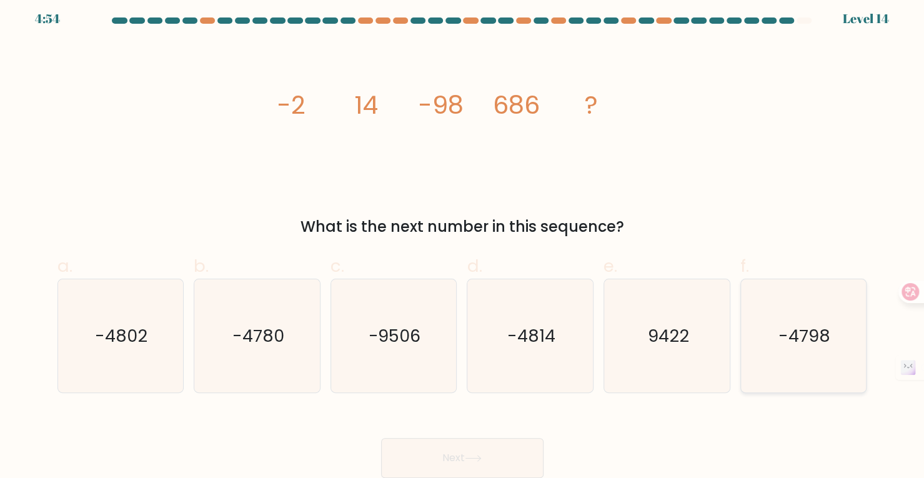
click at [806, 339] on text "-4798" at bounding box center [804, 335] width 52 height 23
click at [463, 242] on input "f. -4798" at bounding box center [462, 238] width 1 height 8
radio input "true"
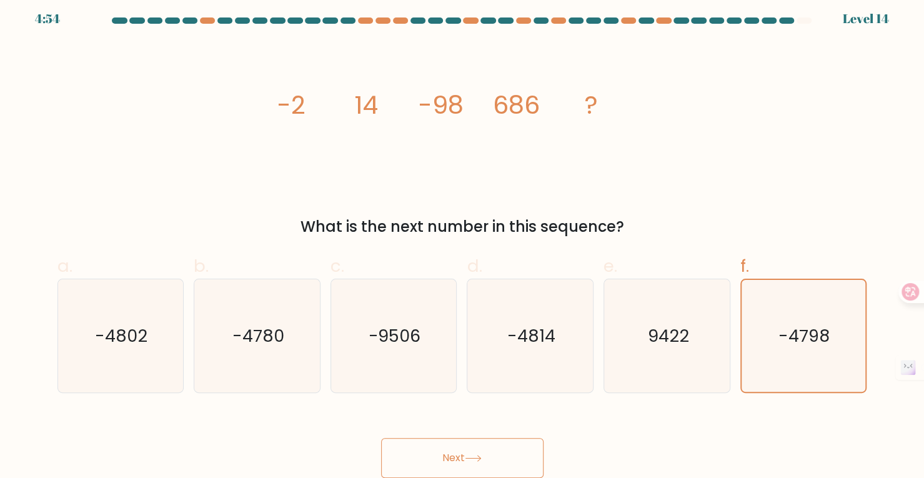
click at [492, 452] on button "Next" at bounding box center [462, 458] width 162 height 40
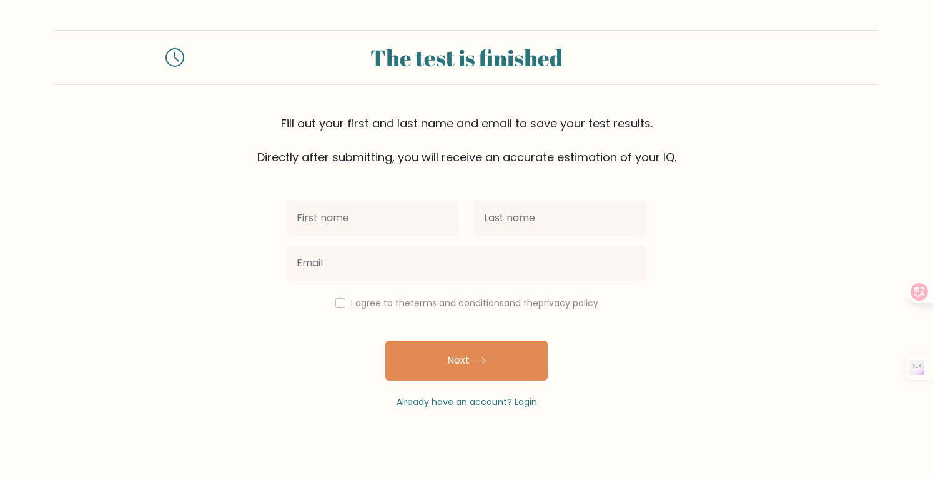
click at [421, 217] on input "text" at bounding box center [373, 218] width 172 height 35
type input "Keerthana Devi K"
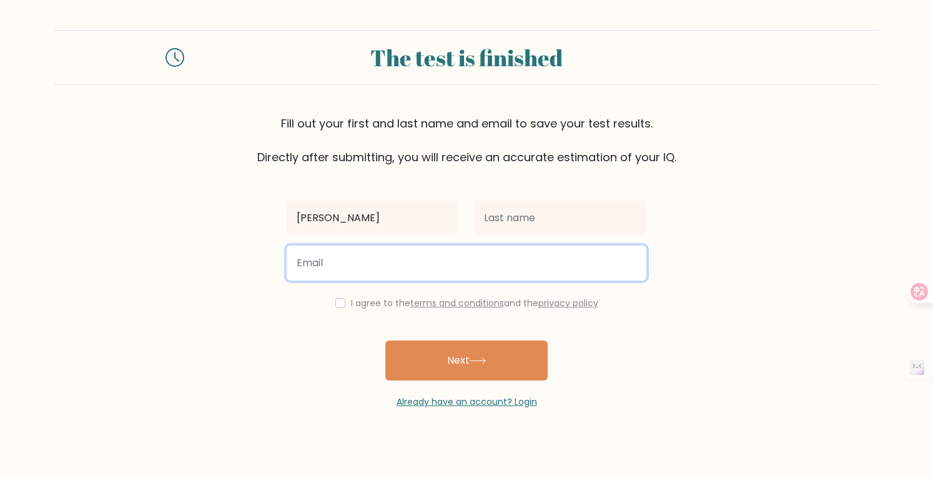
click at [486, 261] on input "email" at bounding box center [467, 263] width 360 height 35
click at [570, 261] on input "keerthanadevik2003@gmail.com-accenture" at bounding box center [467, 263] width 360 height 35
type input "keerthanadevik2003@gmail.com"
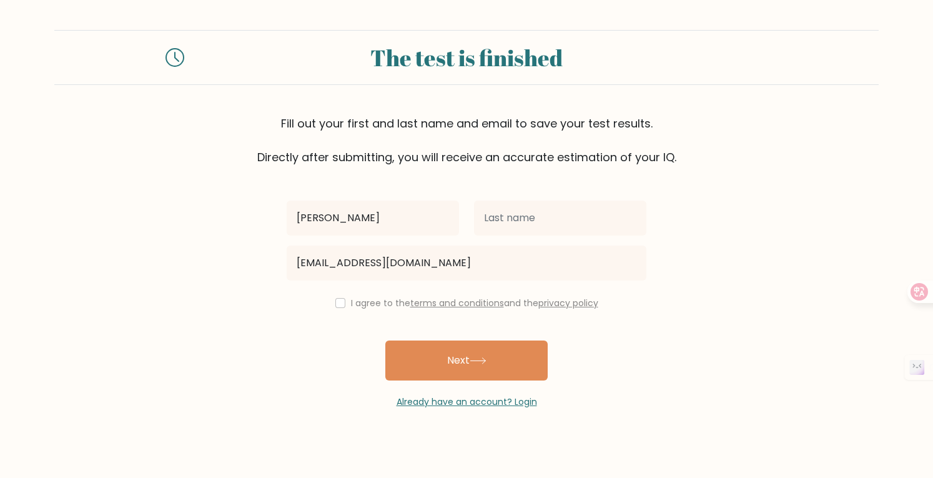
click at [705, 317] on form "The test is finished Fill out your first and last name and email to save your t…" at bounding box center [466, 219] width 933 height 379
click at [345, 306] on div "I agree to the terms and conditions and the privacy policy" at bounding box center [466, 303] width 375 height 15
click at [342, 308] on div "I agree to the terms and conditions and the privacy policy" at bounding box center [466, 303] width 375 height 15
click at [338, 304] on input "checkbox" at bounding box center [341, 303] width 10 height 10
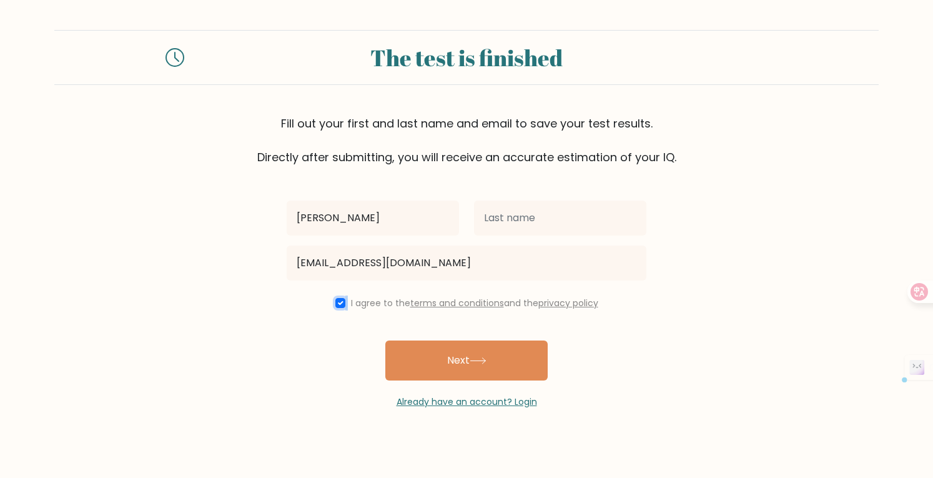
click at [338, 304] on input "checkbox" at bounding box center [341, 303] width 10 height 10
click at [336, 303] on input "checkbox" at bounding box center [341, 303] width 10 height 10
click at [341, 302] on input "checkbox" at bounding box center [341, 303] width 10 height 10
checkbox input "true"
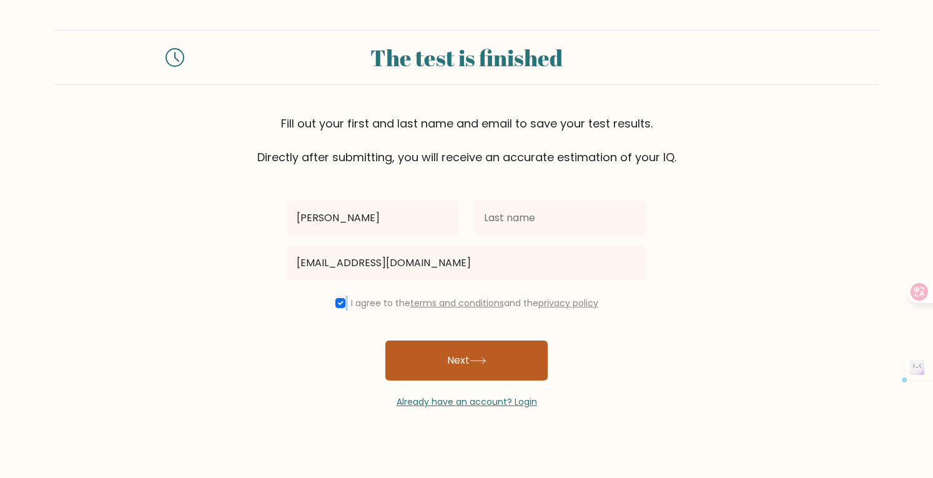
click at [447, 347] on button "Next" at bounding box center [466, 361] width 162 height 40
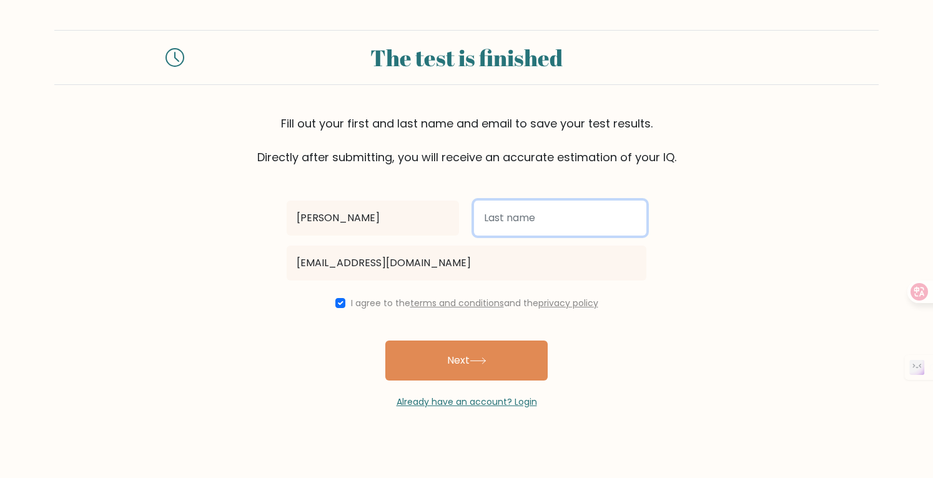
click at [609, 230] on input "text" at bounding box center [560, 218] width 172 height 35
type input "NA"
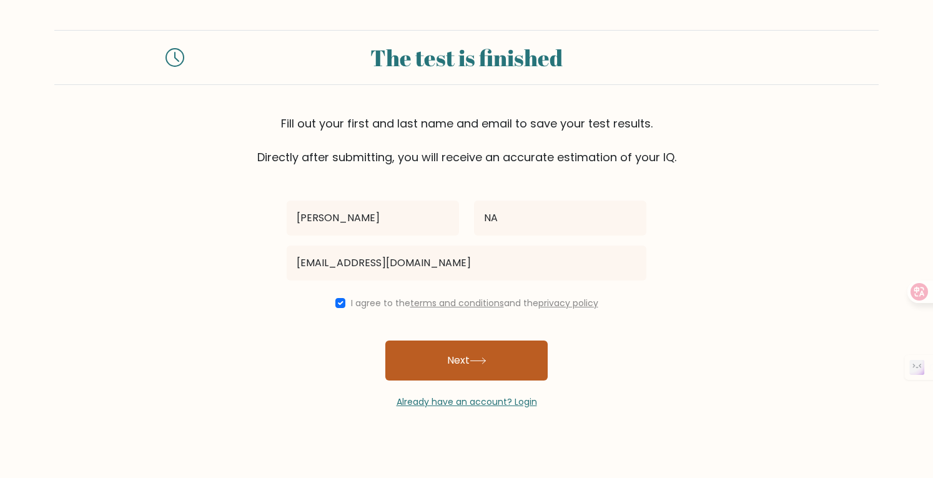
click at [507, 351] on button "Next" at bounding box center [466, 361] width 162 height 40
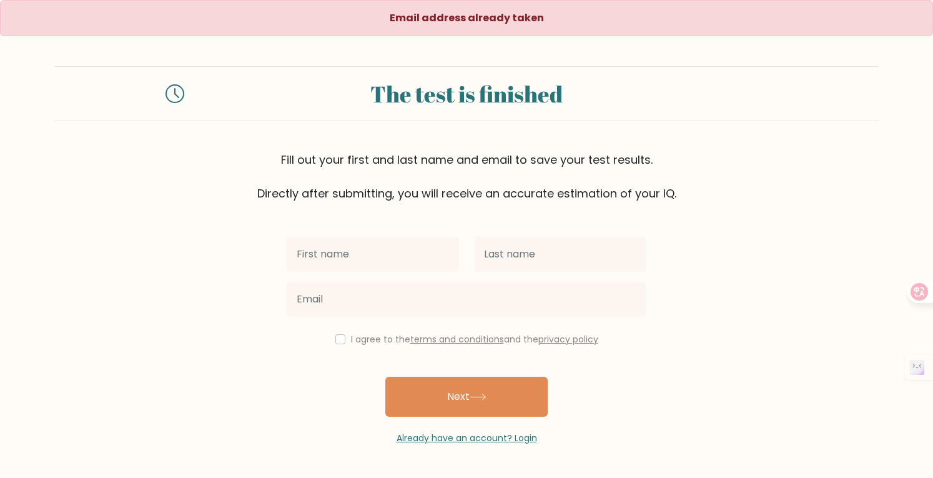
click at [360, 246] on input "text" at bounding box center [373, 254] width 172 height 35
type input "Keerthana Devi K"
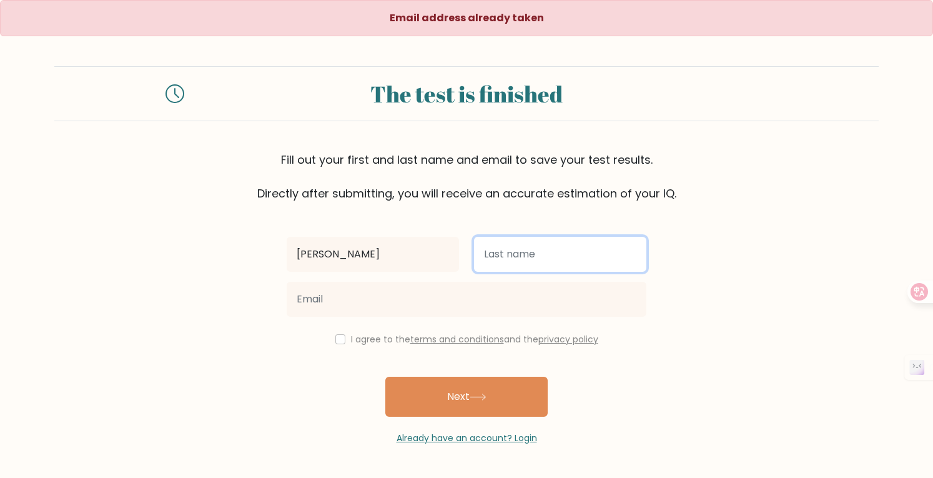
click at [521, 244] on input "text" at bounding box center [560, 254] width 172 height 35
type input "NA"
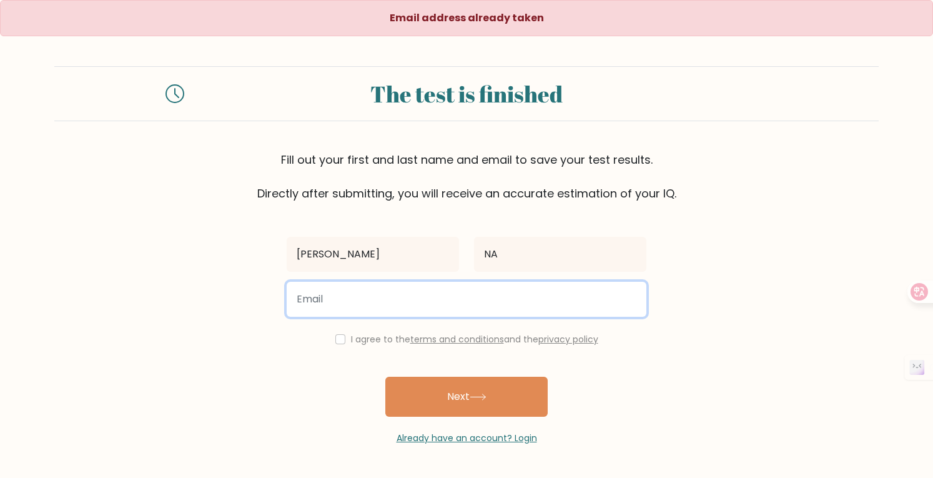
click at [483, 297] on input "email" at bounding box center [467, 299] width 360 height 35
click at [544, 298] on input "keerthanadevik2003@gmail.com-accenture" at bounding box center [467, 299] width 360 height 35
type input "keerthanadevik200318@gmail.com"
click at [385, 377] on button "Next" at bounding box center [466, 397] width 162 height 40
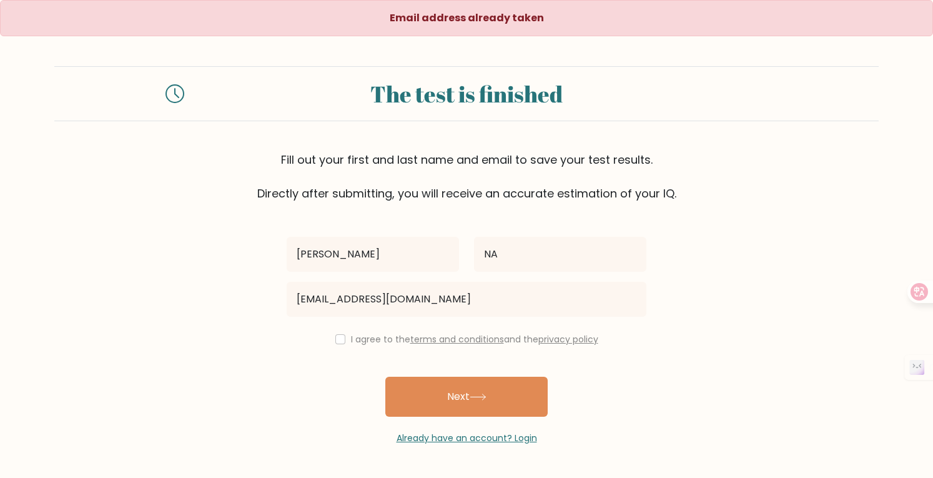
click at [331, 349] on div "Keerthana Devi K NA keerthanadevik200318@gmail.com I agree to the terms and con…" at bounding box center [466, 323] width 375 height 243
click at [336, 339] on input "checkbox" at bounding box center [341, 339] width 10 height 10
checkbox input "true"
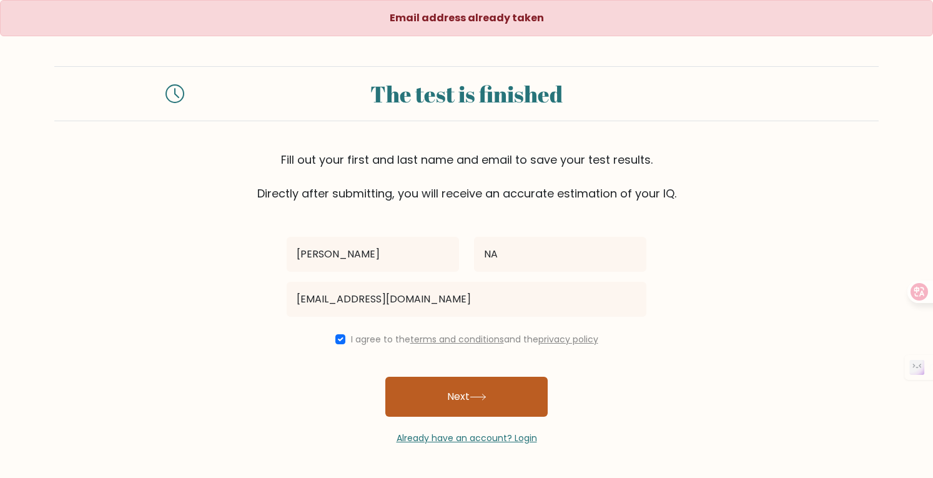
click at [419, 403] on button "Next" at bounding box center [466, 397] width 162 height 40
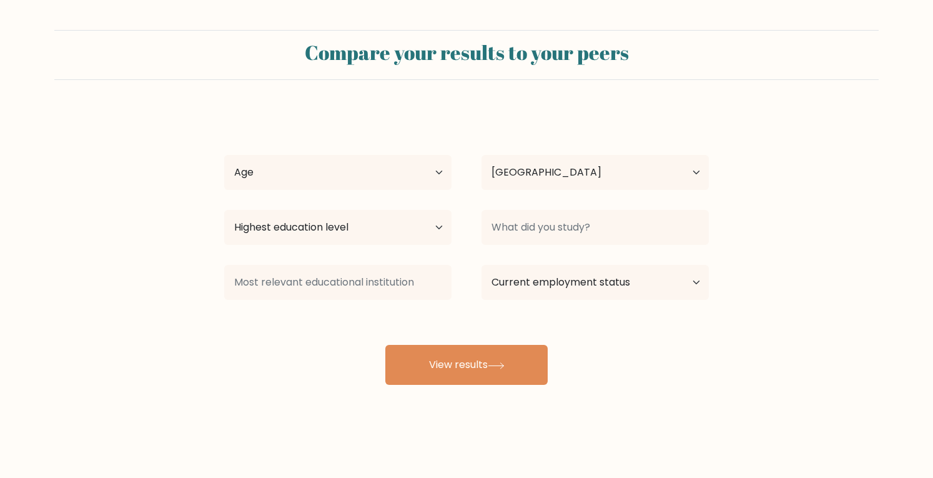
select select "IN"
click at [360, 169] on select "Age Under [DEMOGRAPHIC_DATA] [DEMOGRAPHIC_DATA] [DEMOGRAPHIC_DATA] [DEMOGRAPHIC…" at bounding box center [337, 172] width 227 height 35
select select "min_18"
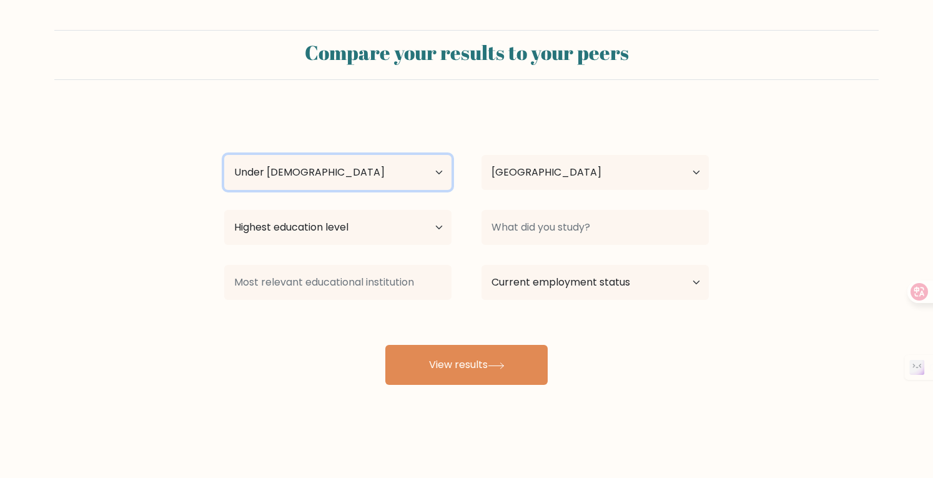
click at [224, 155] on select "Age Under [DEMOGRAPHIC_DATA] [DEMOGRAPHIC_DATA] [DEMOGRAPHIC_DATA] [DEMOGRAPHIC…" at bounding box center [337, 172] width 227 height 35
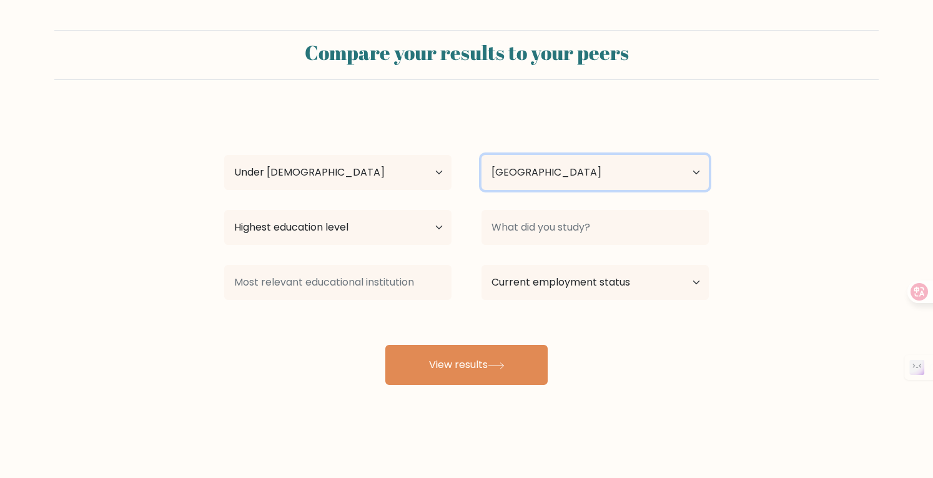
click at [560, 161] on select "Country [GEOGRAPHIC_DATA] [GEOGRAPHIC_DATA] [GEOGRAPHIC_DATA] [US_STATE] [GEOGR…" at bounding box center [595, 172] width 227 height 35
click at [534, 111] on div "[PERSON_NAME] K NA Age Under [DEMOGRAPHIC_DATA] [DEMOGRAPHIC_DATA] [DEMOGRAPHIC…" at bounding box center [467, 247] width 500 height 275
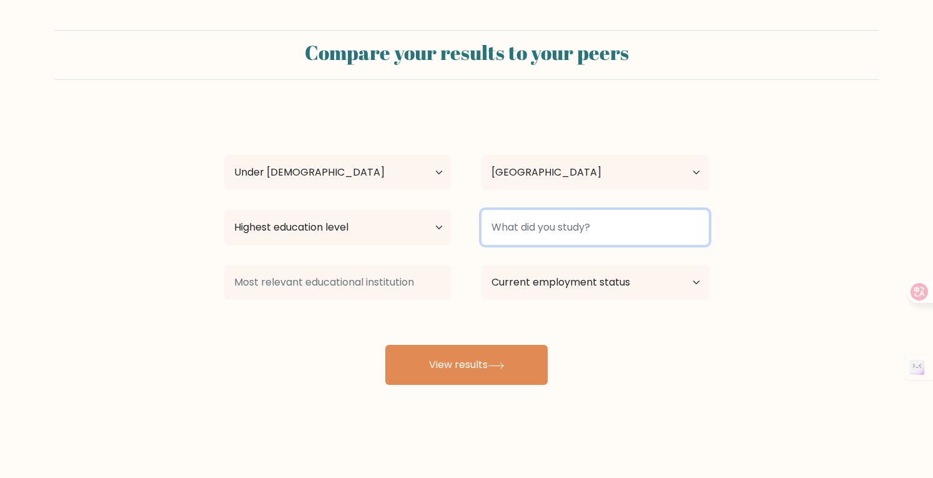
click at [520, 221] on input at bounding box center [595, 227] width 227 height 35
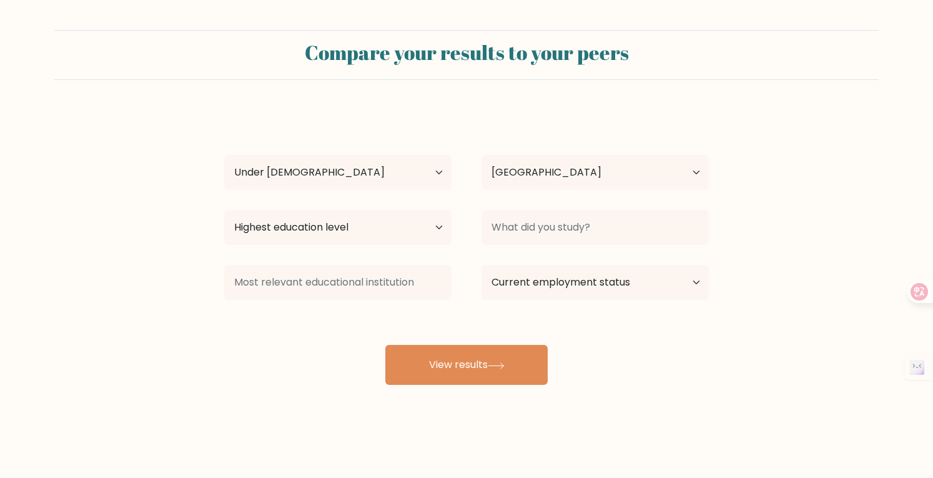
click at [800, 207] on form "Compare your results to your peers [PERSON_NAME] Devi K NA Age Under [DEMOGRAPH…" at bounding box center [466, 207] width 933 height 355
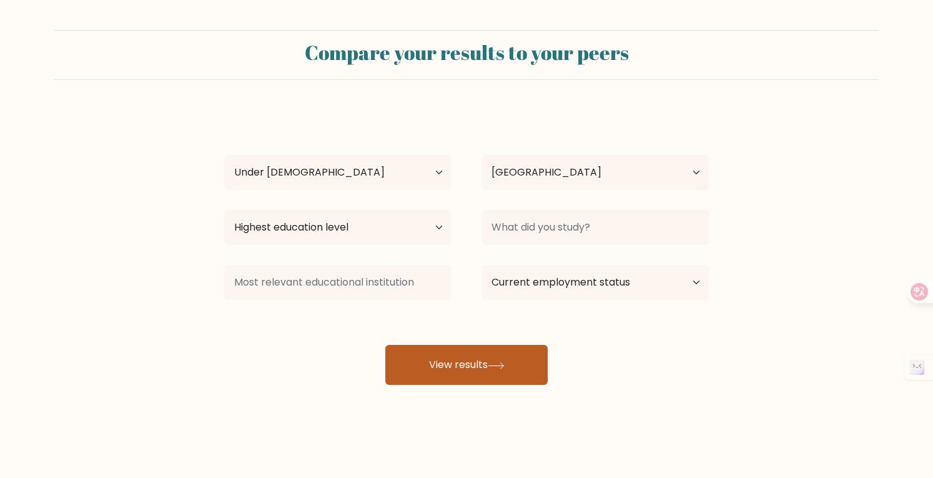
click at [527, 347] on button "View results" at bounding box center [466, 365] width 162 height 40
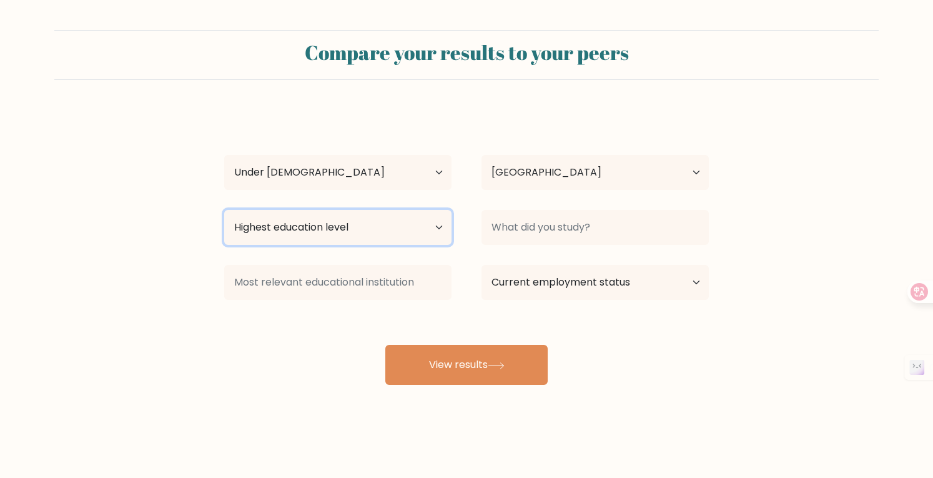
click at [358, 212] on select "Highest education level No schooling Primary Lower Secondary Upper Secondary Oc…" at bounding box center [337, 227] width 227 height 35
click at [224, 210] on select "Highest education level No schooling Primary Lower Secondary Upper Secondary Oc…" at bounding box center [337, 227] width 227 height 35
click at [388, 217] on select "Highest education level No schooling Primary Lower Secondary Upper Secondary Oc…" at bounding box center [337, 227] width 227 height 35
select select "upper_secondary"
click at [224, 210] on select "Highest education level No schooling Primary Lower Secondary Upper Secondary Oc…" at bounding box center [337, 227] width 227 height 35
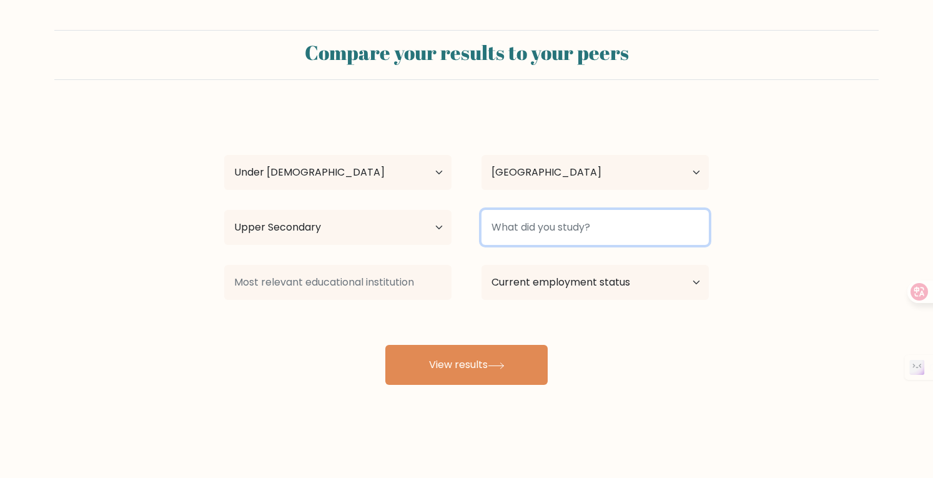
click at [564, 233] on input at bounding box center [595, 227] width 227 height 35
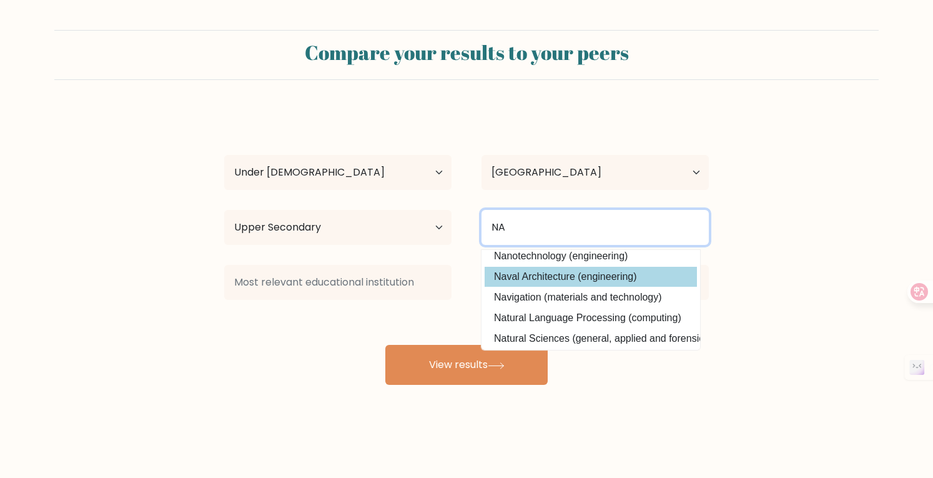
scroll to position [39, 0]
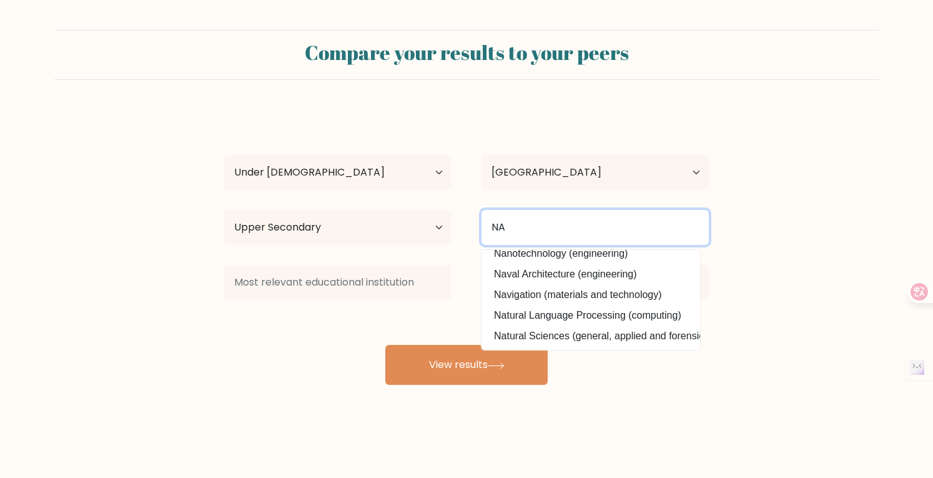
type input "NA"
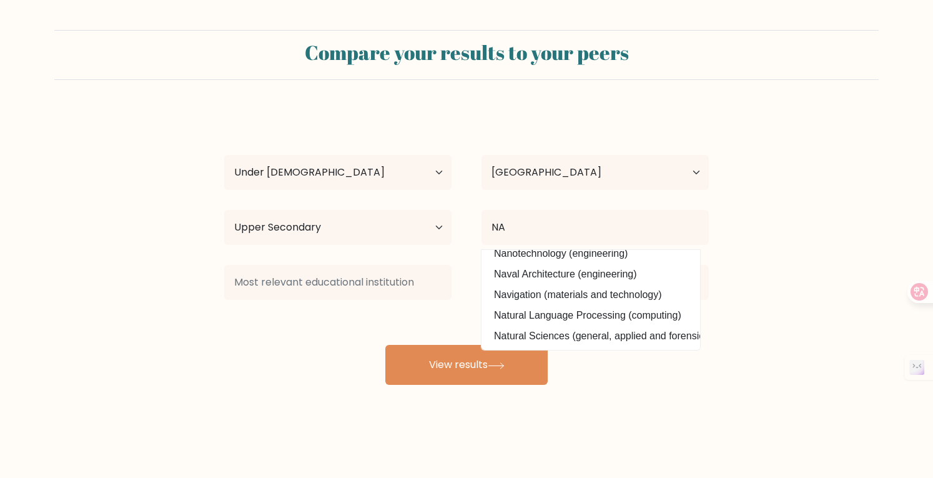
click at [712, 402] on div "Compare your results to your peers Keerthana Devi K NA Age Under 18 years old 1…" at bounding box center [466, 237] width 933 height 474
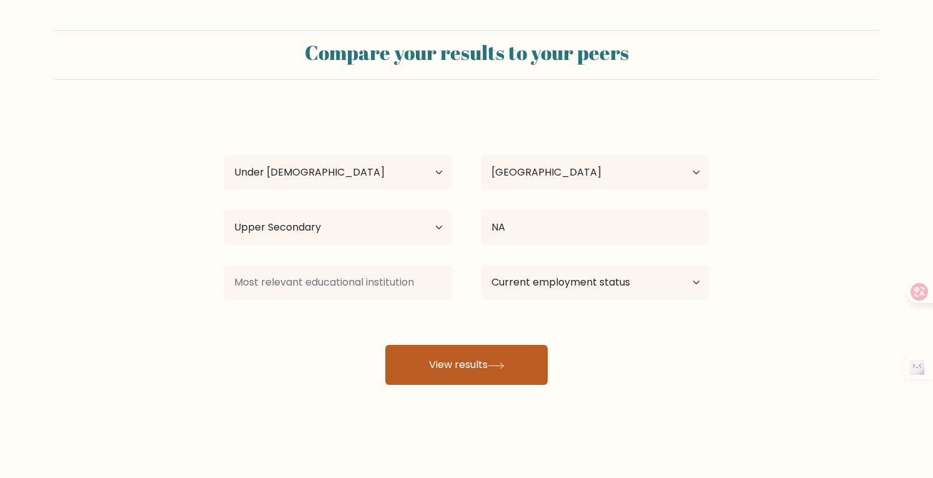
click at [521, 351] on button "View results" at bounding box center [466, 365] width 162 height 40
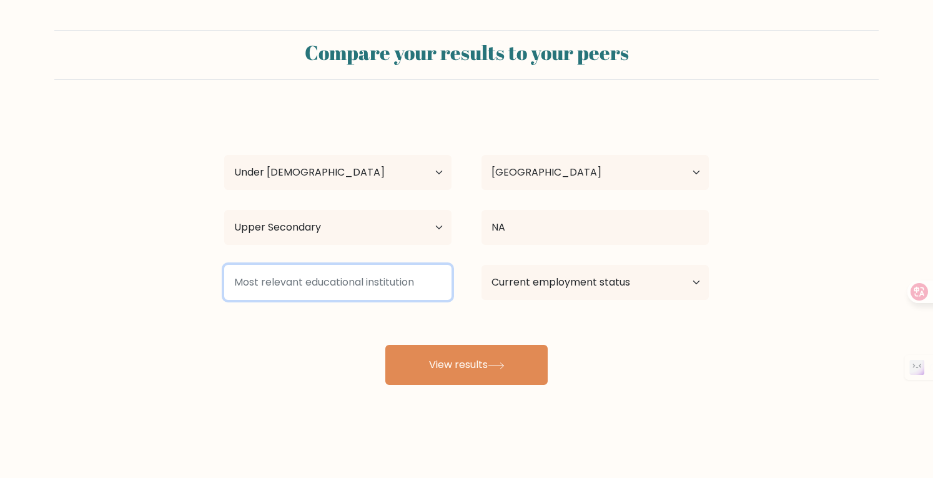
click at [356, 283] on input at bounding box center [337, 282] width 227 height 35
type input "NA"
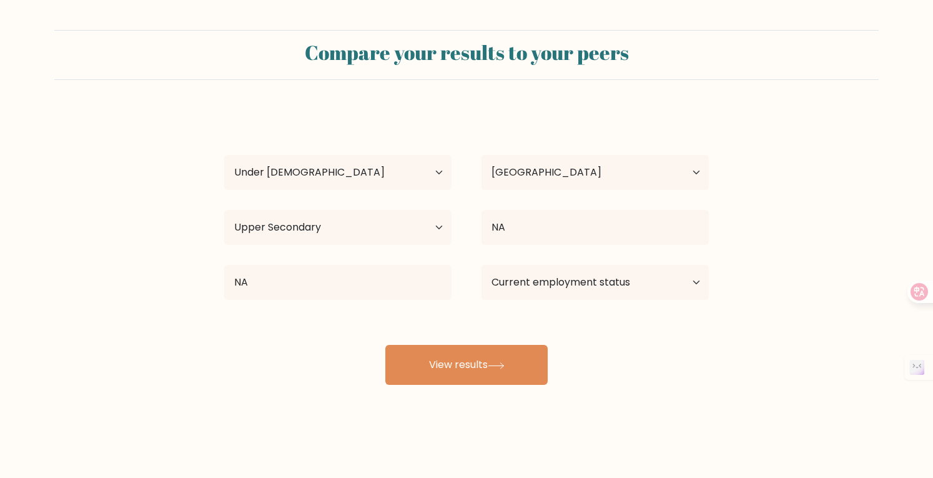
click at [709, 349] on div "Keerthana Devi K NA Age Under 18 years old 18-24 years old 25-34 years old 35-4…" at bounding box center [467, 247] width 500 height 275
click at [646, 287] on select "Current employment status Employed Student Retired Other / prefer not to answer" at bounding box center [595, 282] width 227 height 35
select select "student"
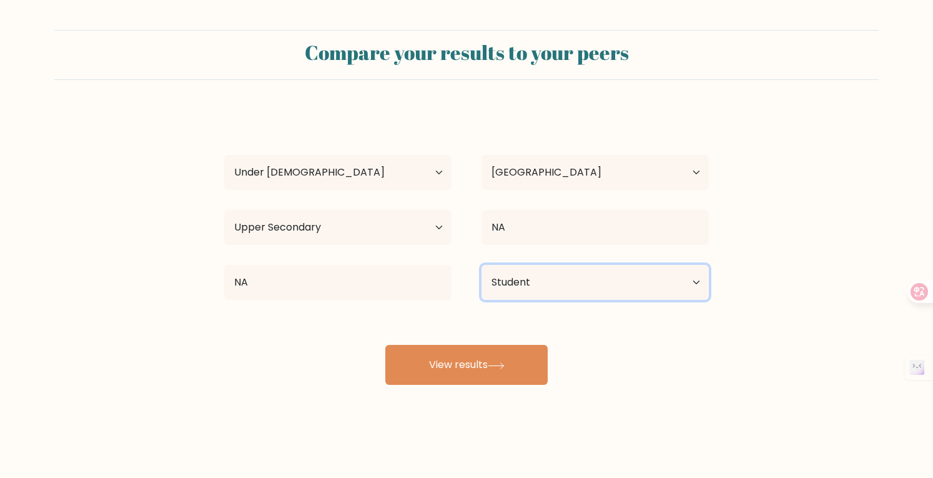
click at [482, 265] on select "Current employment status Employed Student Retired Other / prefer not to answer" at bounding box center [595, 282] width 227 height 35
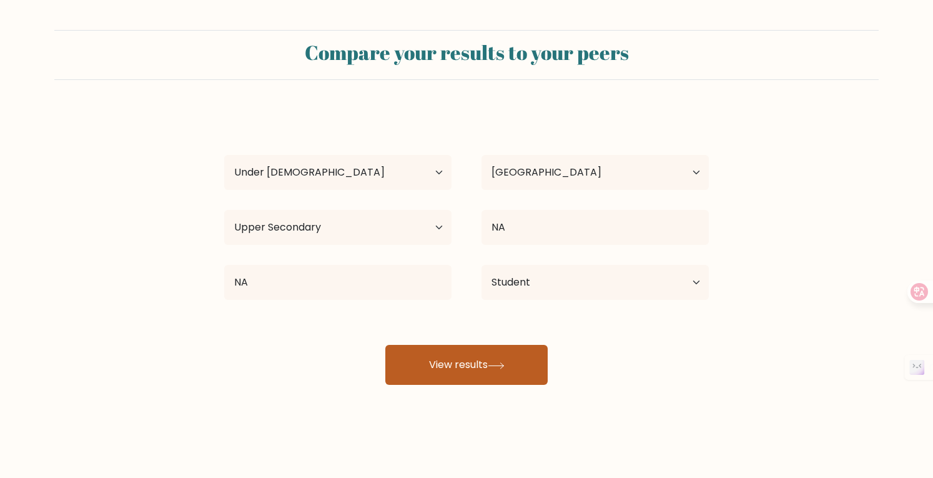
click at [504, 357] on button "View results" at bounding box center [466, 365] width 162 height 40
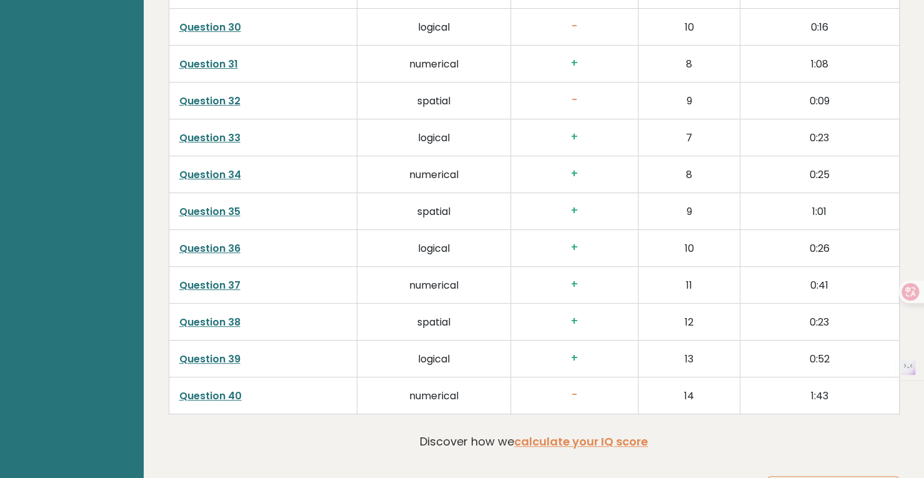
scroll to position [3163, 0]
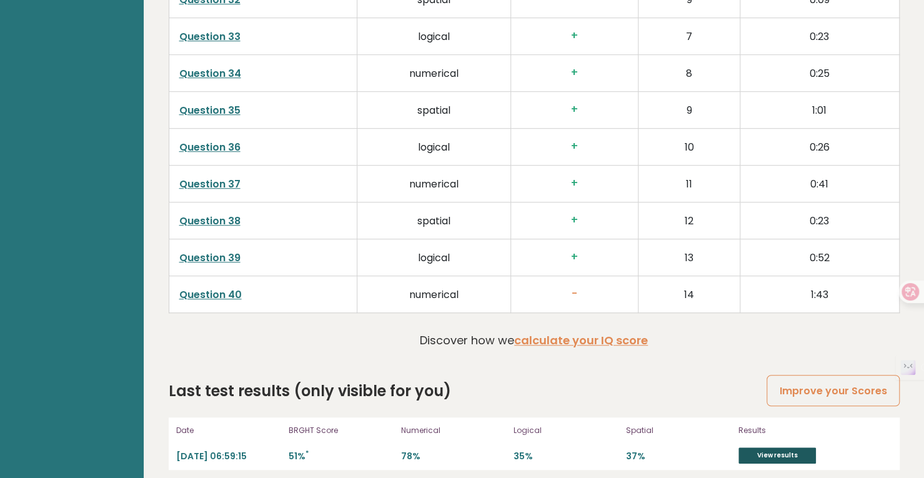
click at [781, 447] on link "View results" at bounding box center [776, 455] width 77 height 16
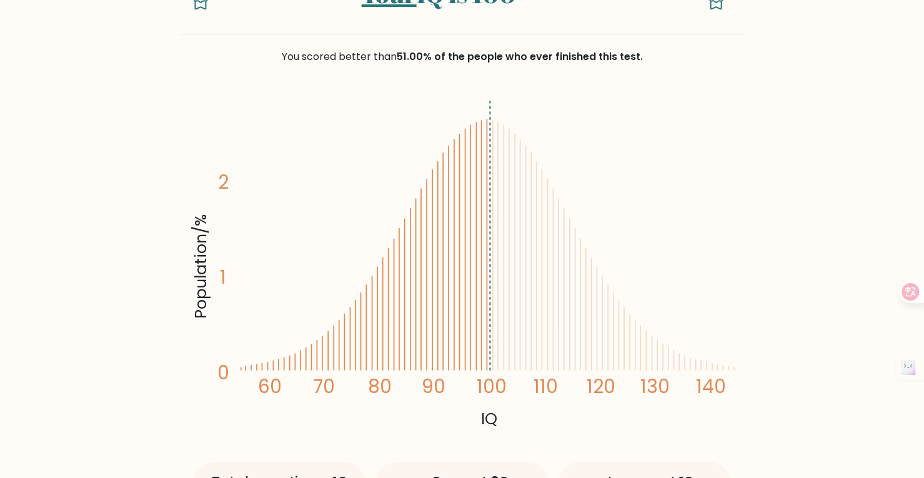
scroll to position [62, 0]
